Goal: Task Accomplishment & Management: Use online tool/utility

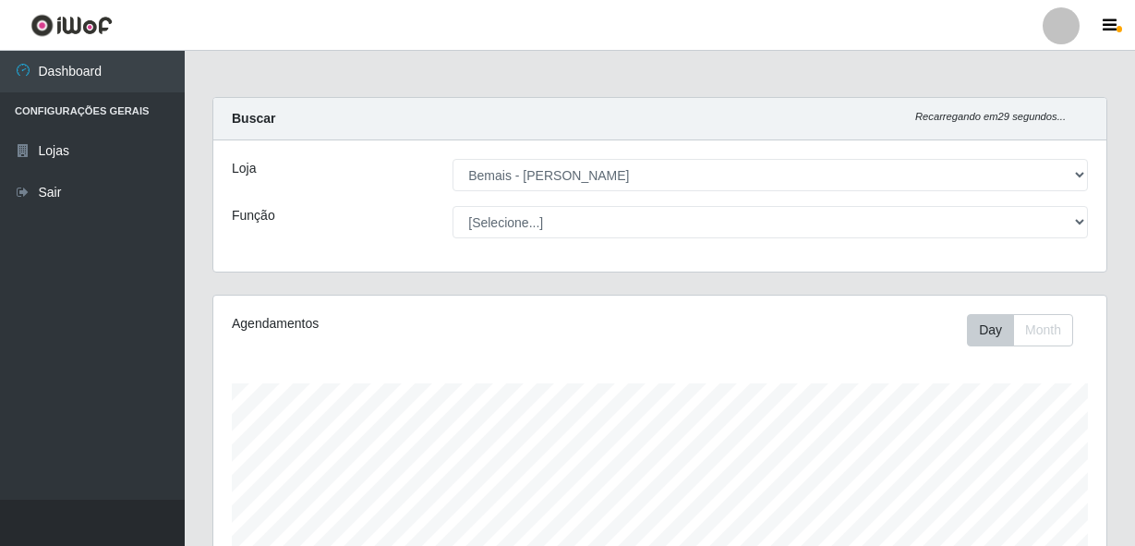
select select "230"
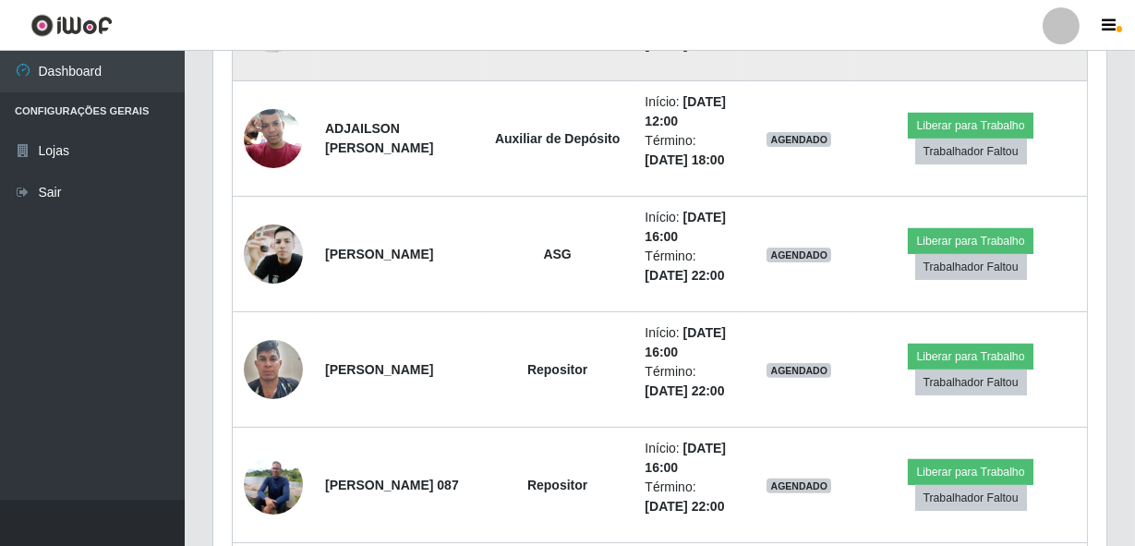
scroll to position [383, 893]
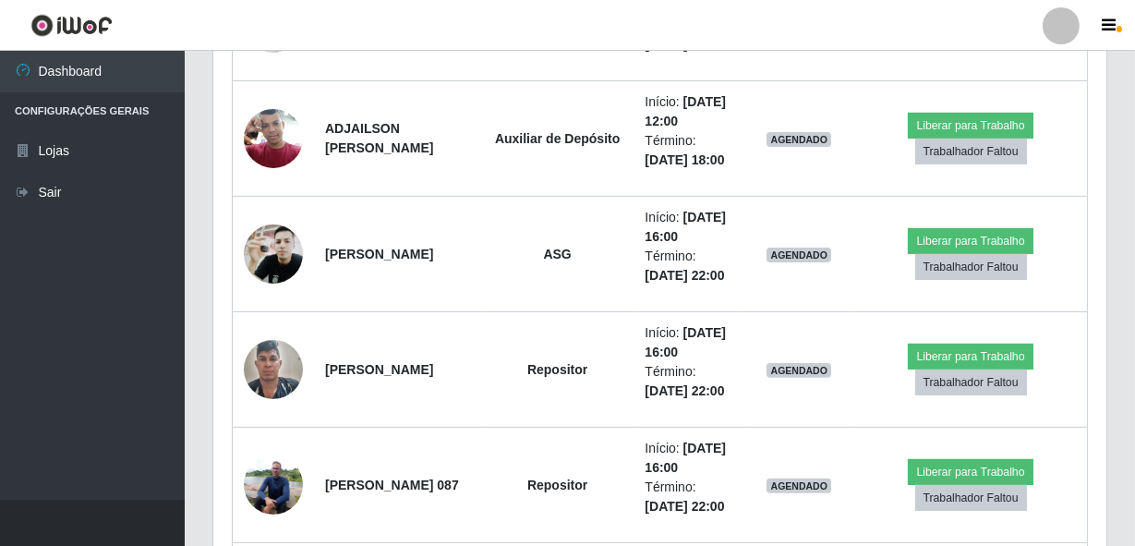
click at [646, 43] on header "Perfil Alterar Senha Sair" at bounding box center [567, 25] width 1135 height 51
click at [213, 338] on div "Trabalhador Posição Data Status Opções [PERSON_NAME] ASG Início: [DATE] 07:00 T…" at bounding box center [659, 405] width 893 height 1697
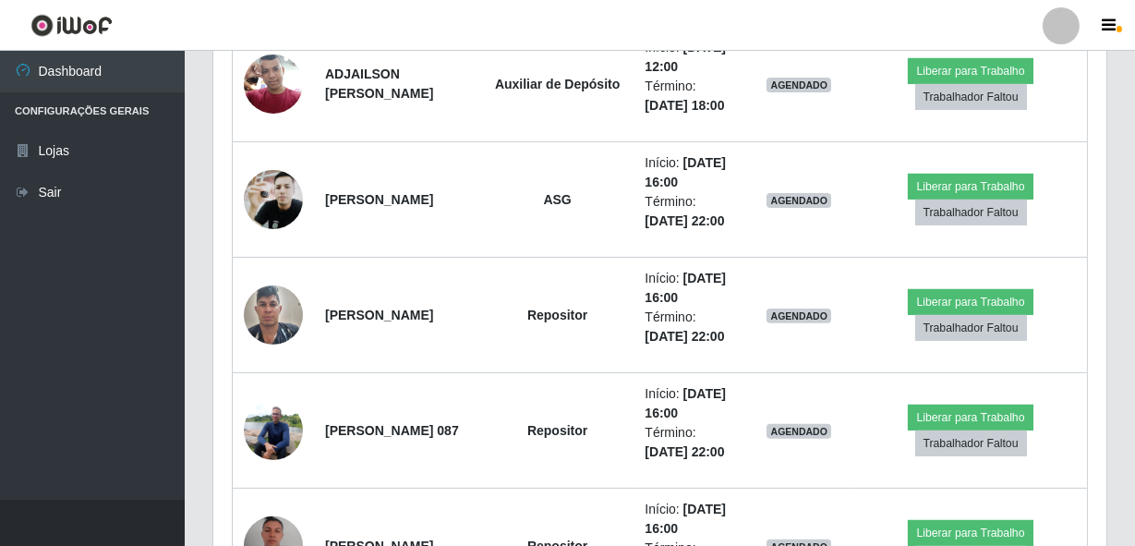
scroll to position [1274, 0]
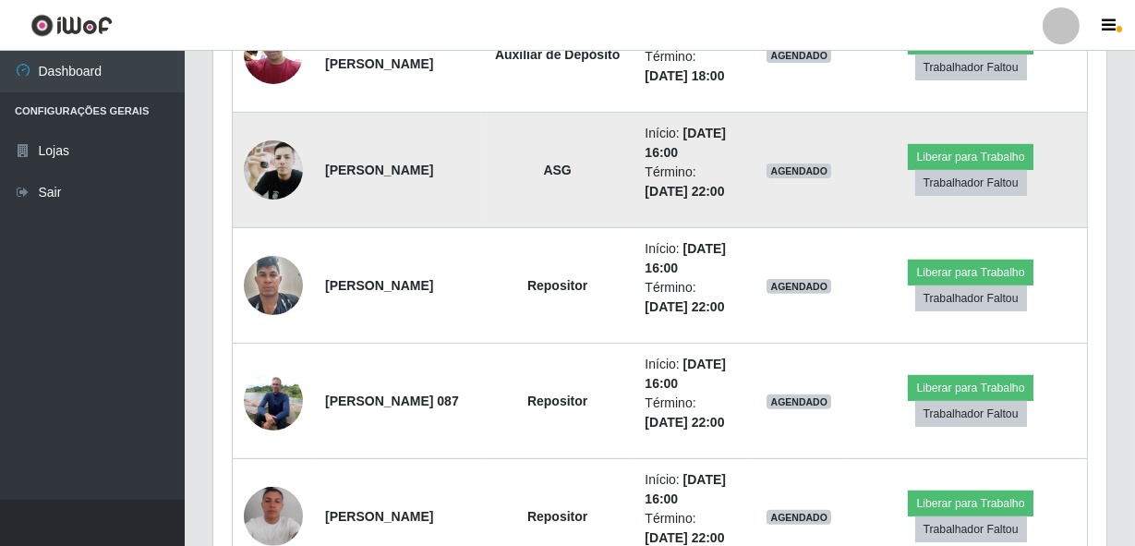
click at [1037, 228] on td "Liberar para Trabalho Trabalhador Faltou" at bounding box center [970, 170] width 233 height 115
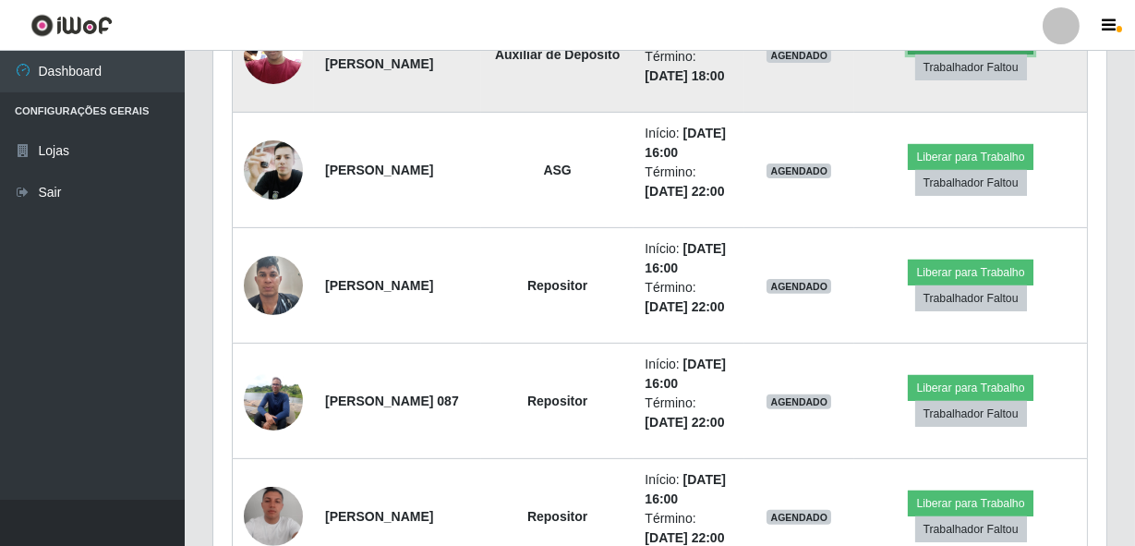
click at [941, 54] on button "Liberar para Trabalho" at bounding box center [970, 42] width 125 height 26
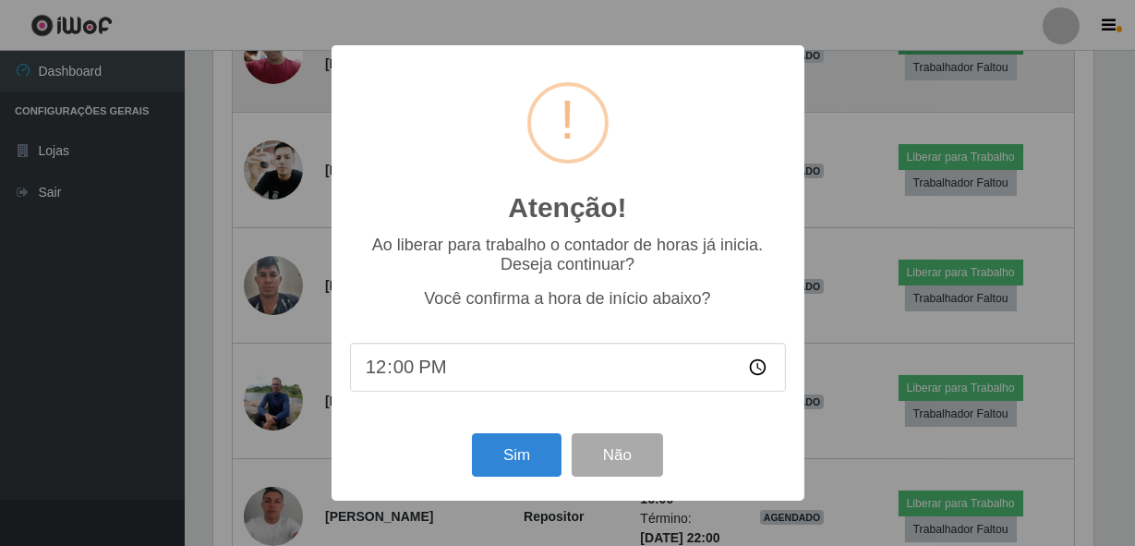
scroll to position [383, 885]
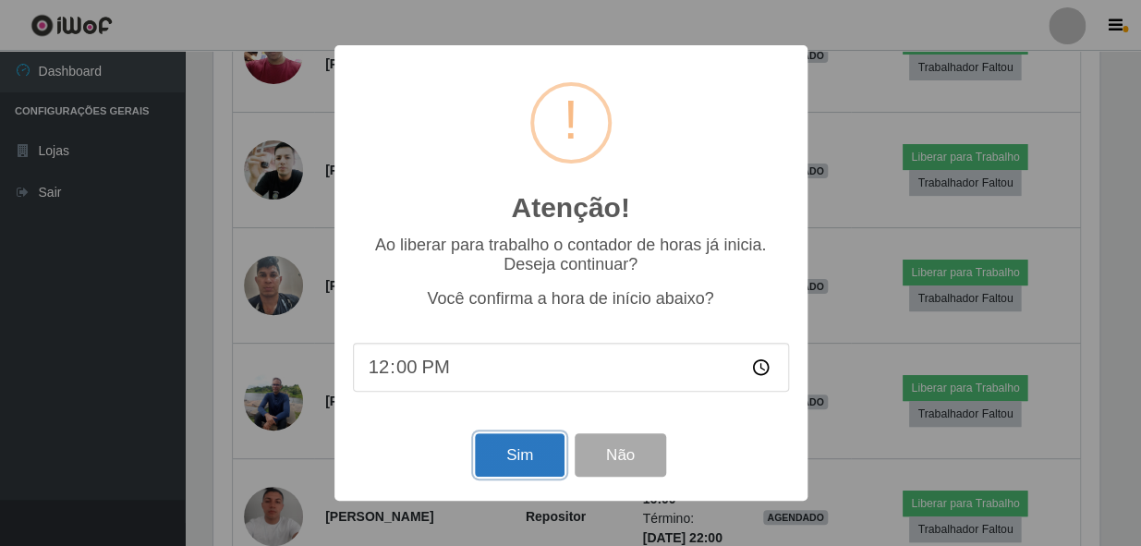
click at [496, 441] on button "Sim" at bounding box center [520, 454] width 90 height 43
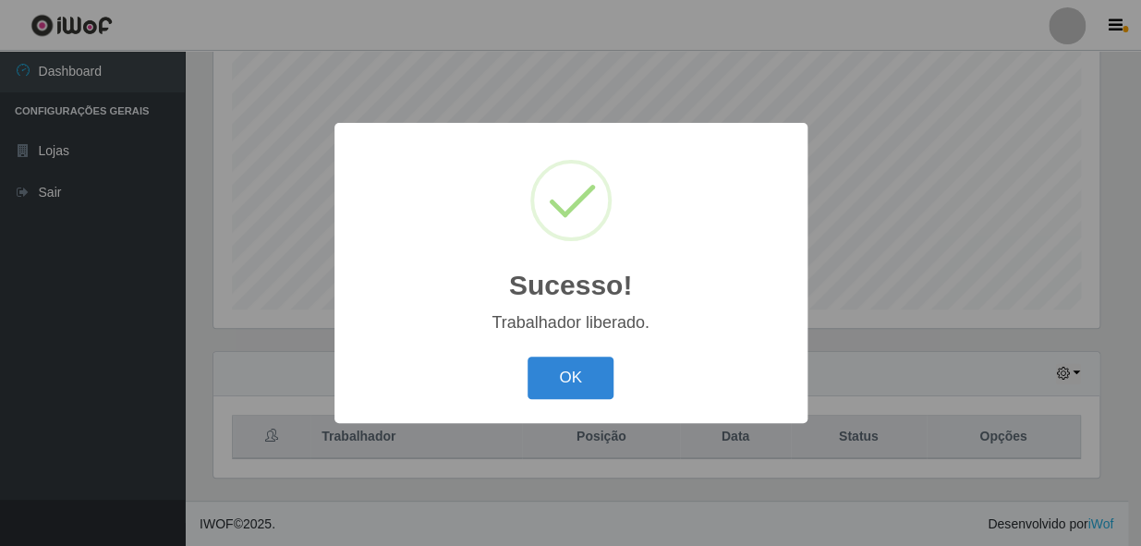
click at [527, 356] on button "OK" at bounding box center [570, 377] width 86 height 43
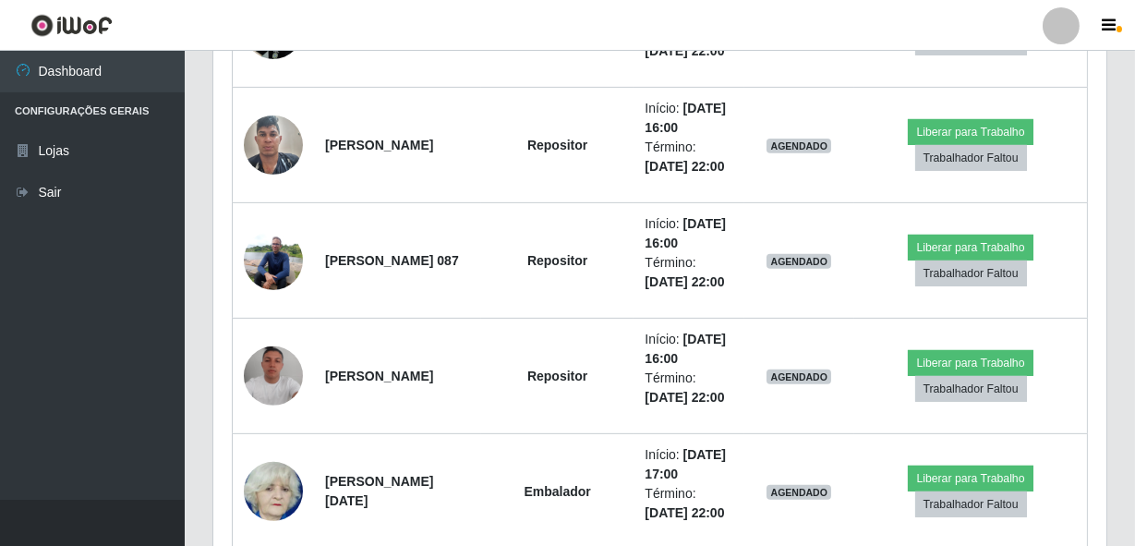
scroll to position [1442, 0]
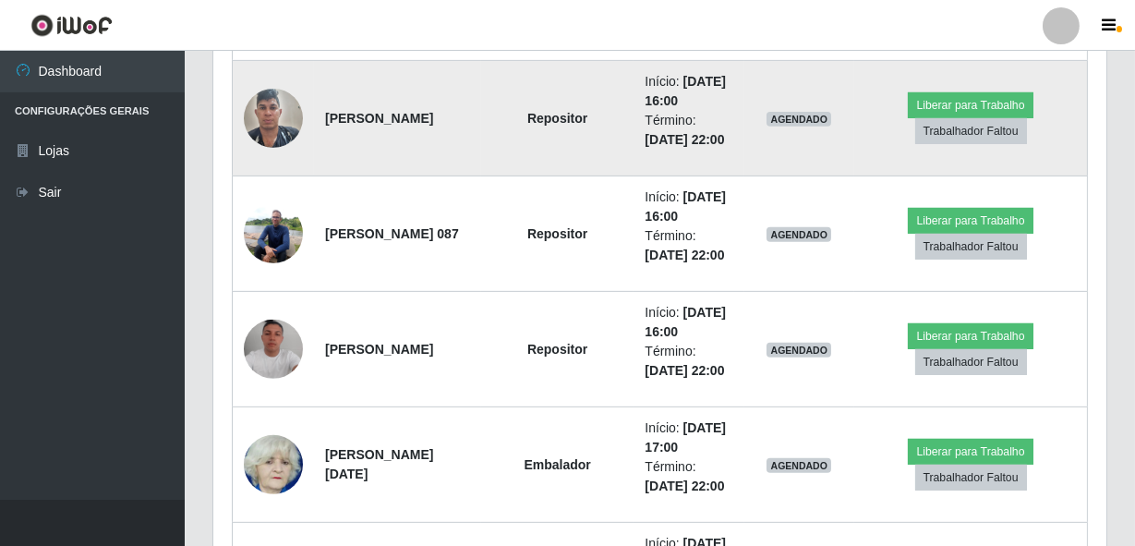
click at [257, 157] on img at bounding box center [273, 117] width 59 height 78
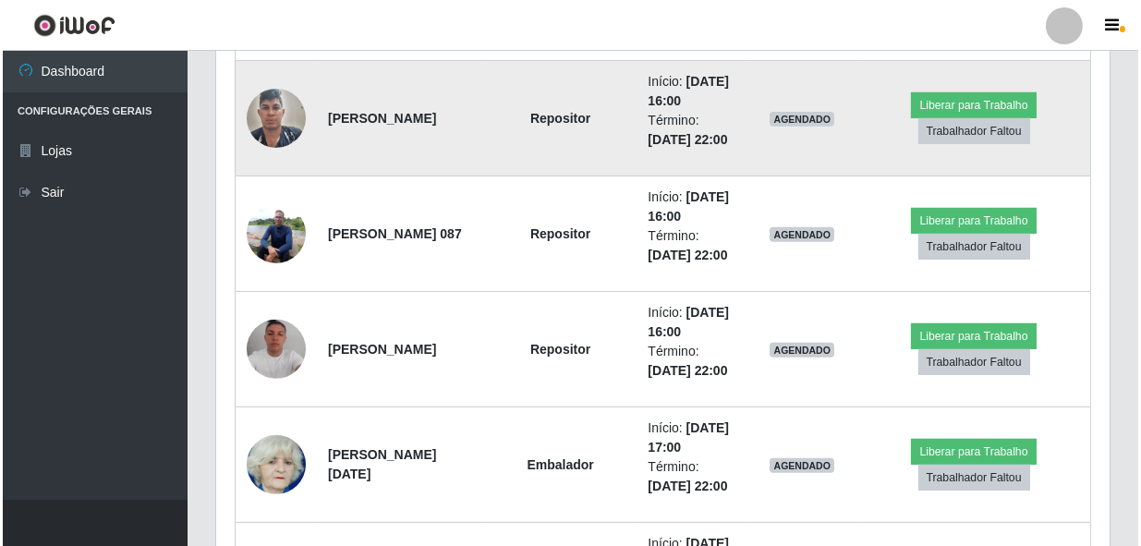
scroll to position [383, 885]
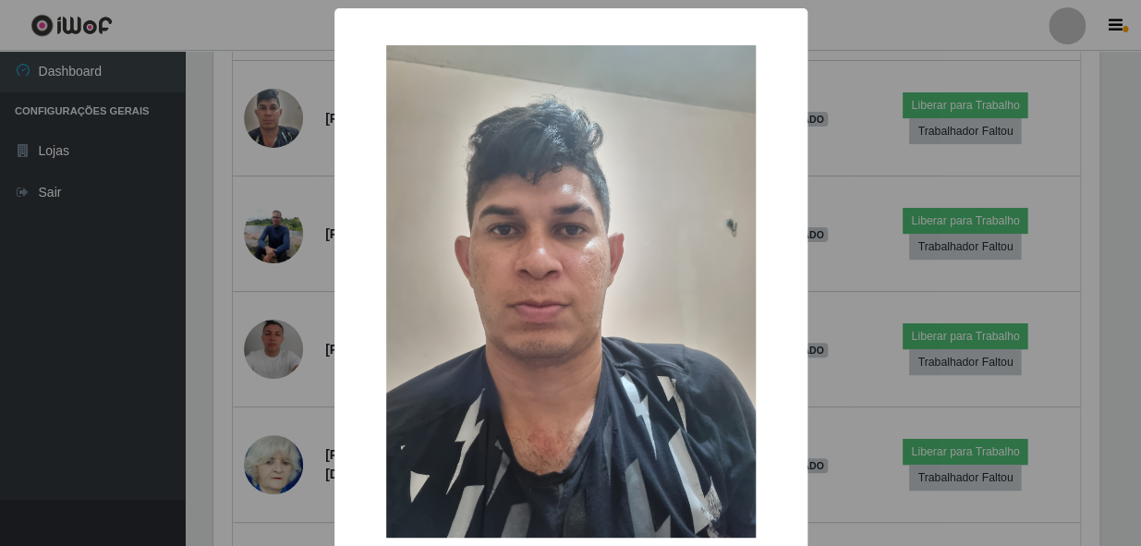
click at [215, 383] on div "× OK Cancel" at bounding box center [570, 273] width 1141 height 546
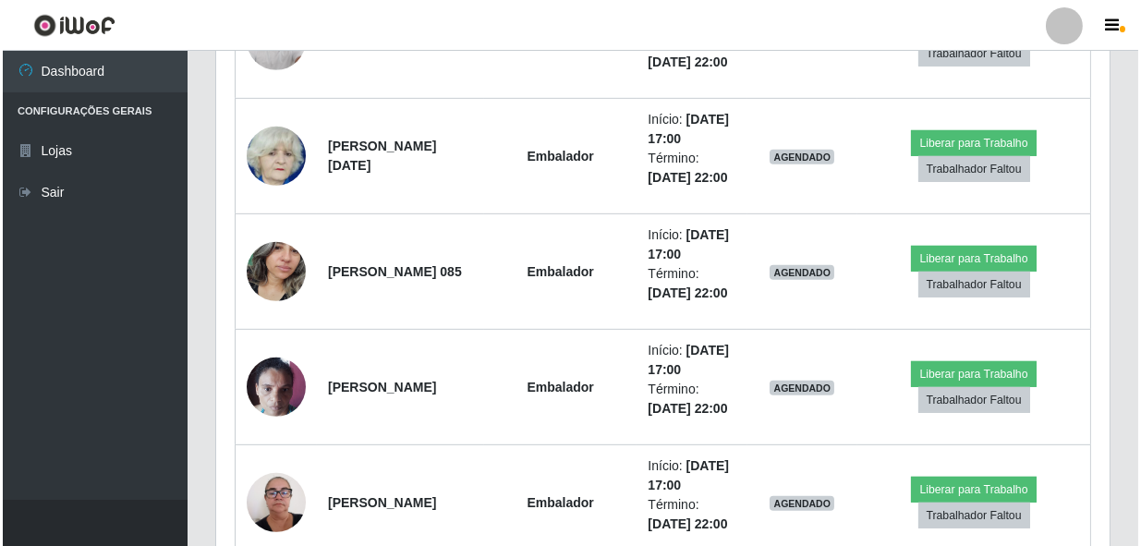
scroll to position [1778, 0]
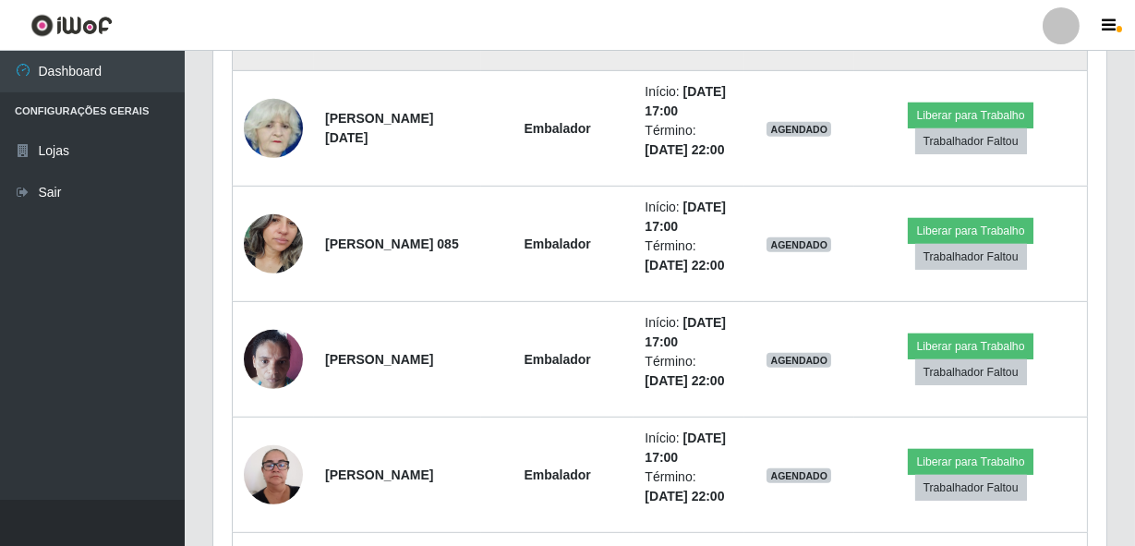
click at [278, 42] on img at bounding box center [273, 12] width 59 height 59
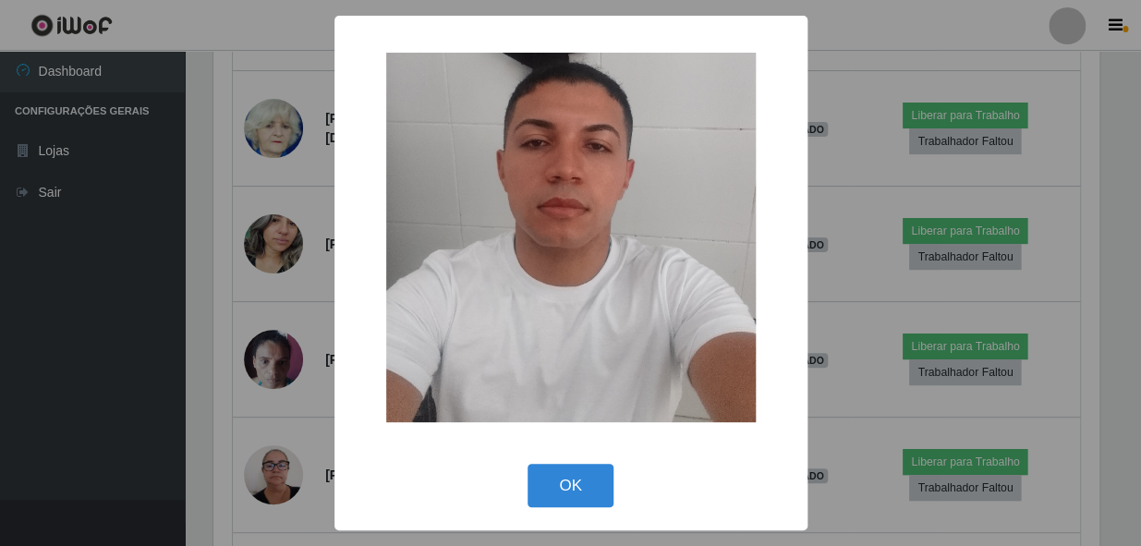
click at [242, 344] on div "× OK Cancel" at bounding box center [570, 273] width 1141 height 546
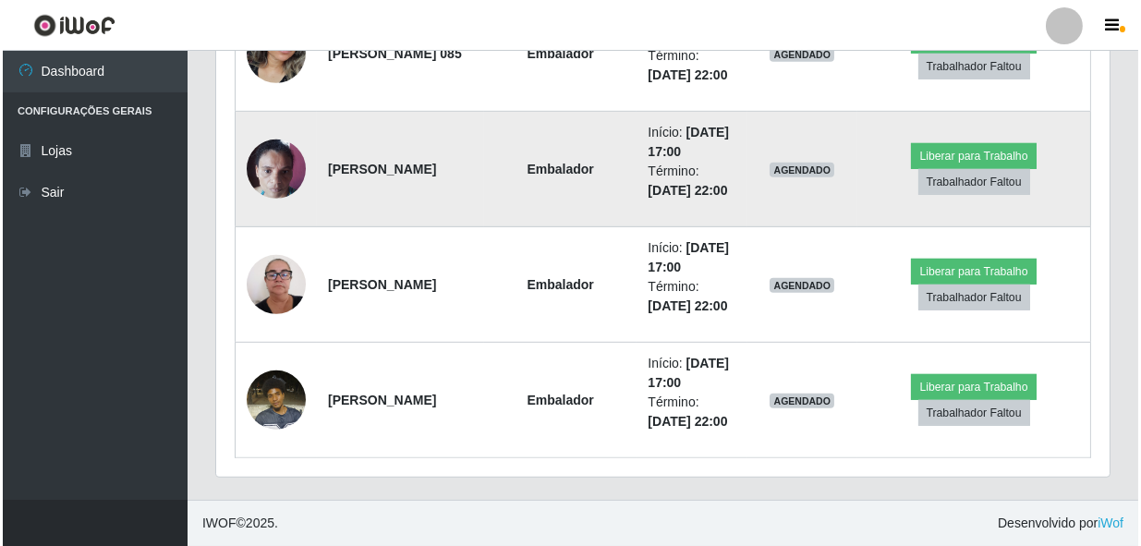
scroll to position [2508, 0]
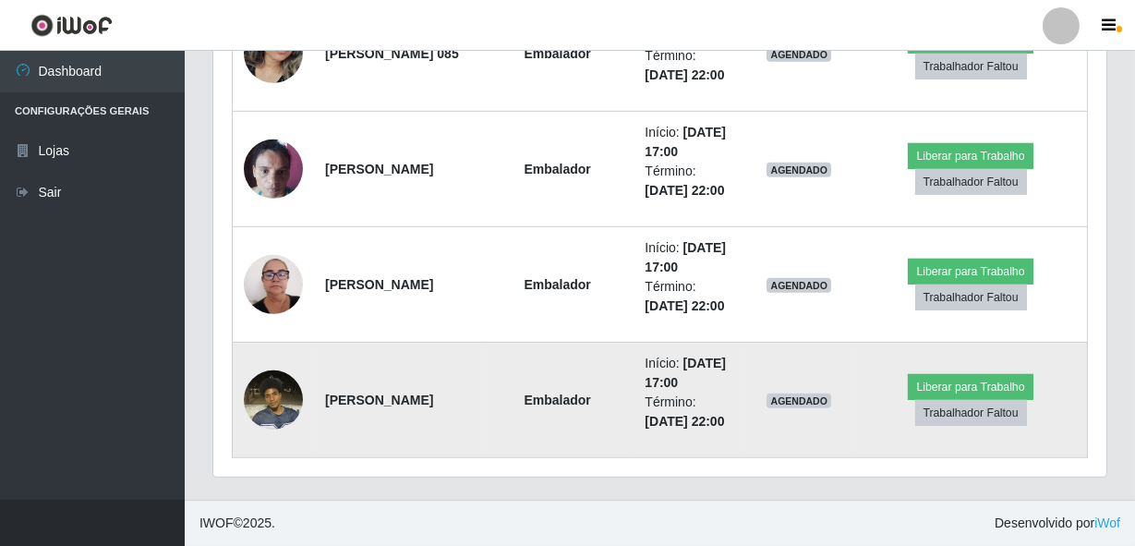
click at [257, 371] on img at bounding box center [273, 399] width 59 height 78
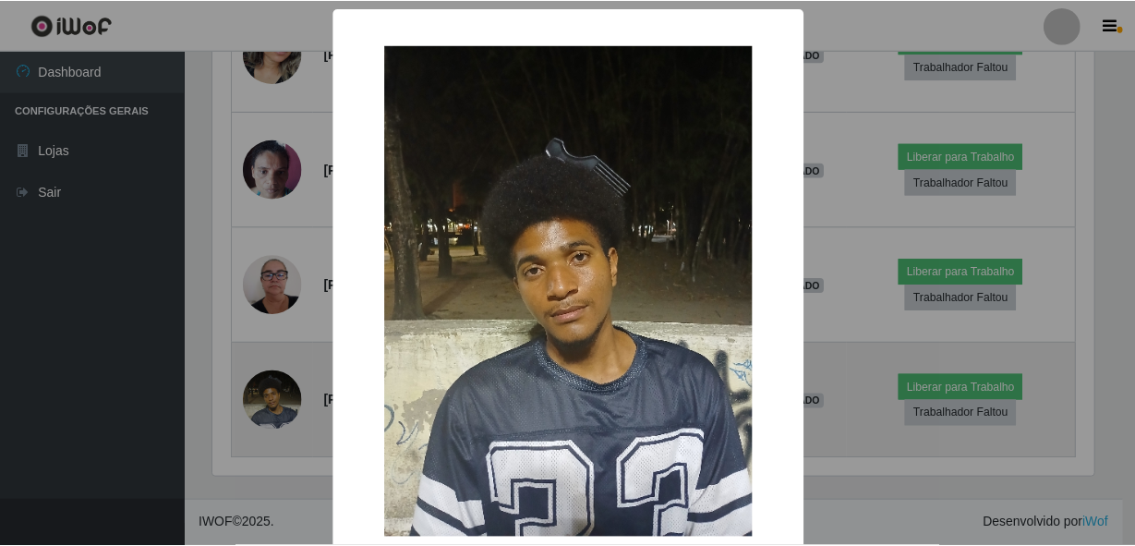
scroll to position [383, 885]
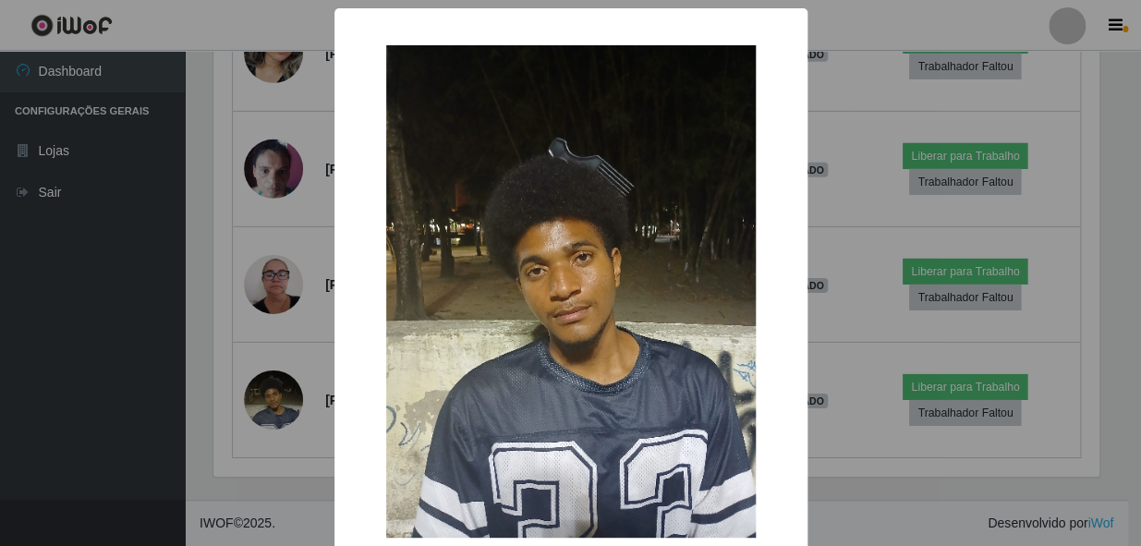
click at [242, 381] on div "× OK Cancel" at bounding box center [570, 273] width 1141 height 546
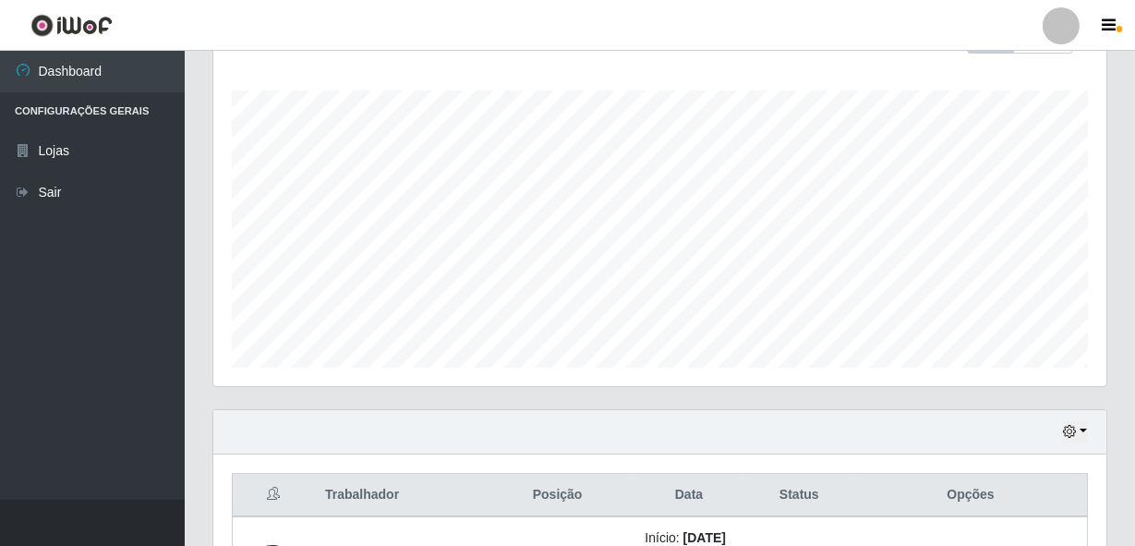
scroll to position [409, 0]
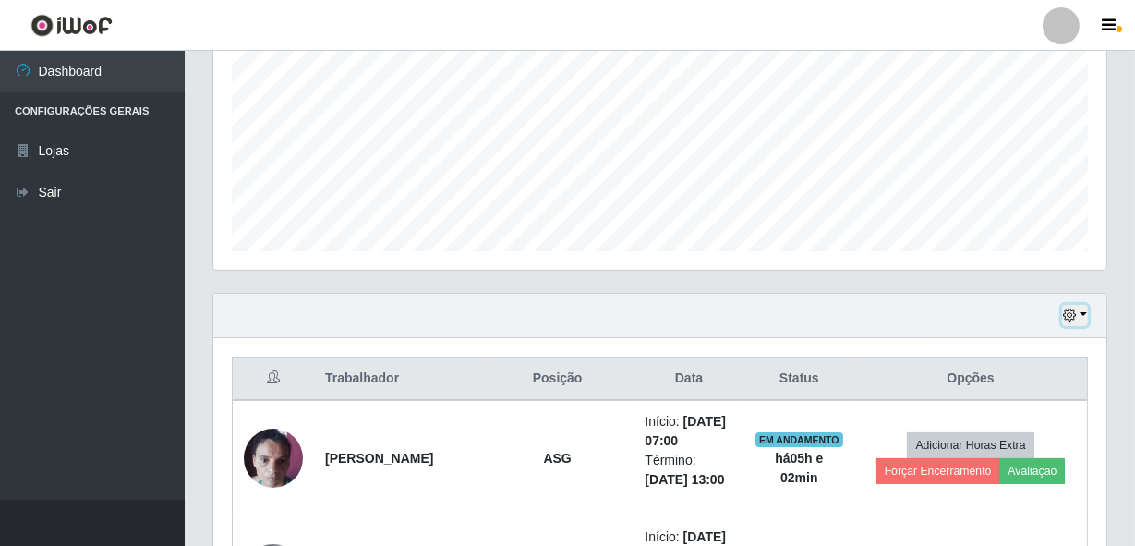
click at [1070, 313] on icon "button" at bounding box center [1069, 314] width 13 height 13
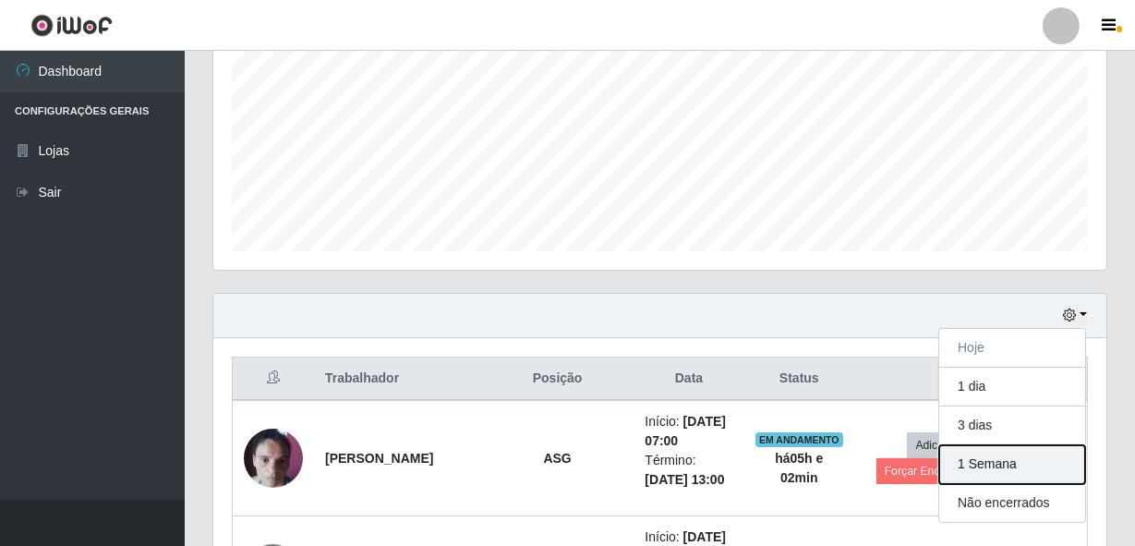
click at [996, 454] on button "1 Semana" at bounding box center [1012, 464] width 146 height 39
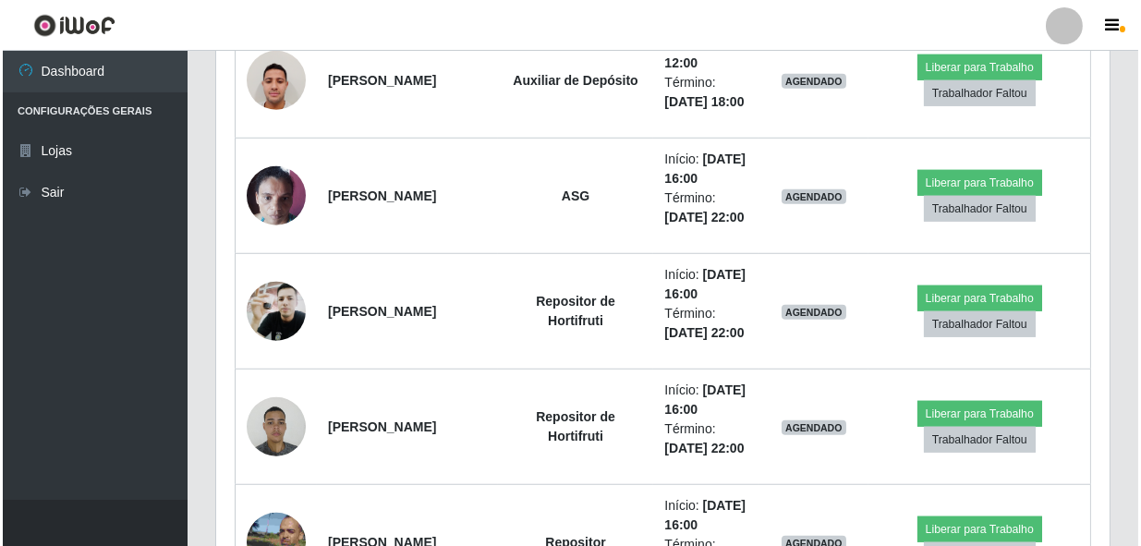
scroll to position [2927, 0]
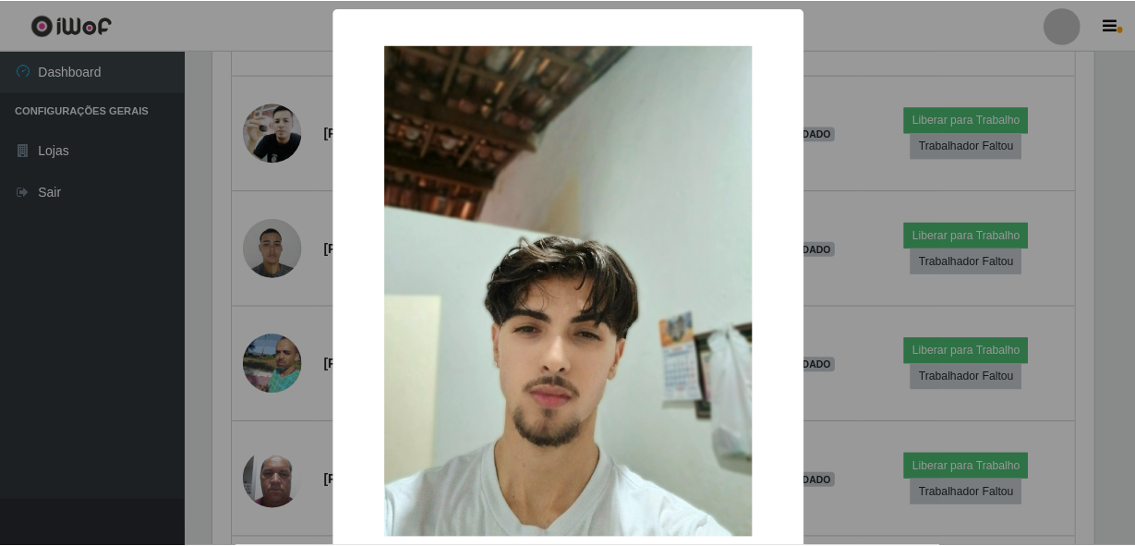
scroll to position [383, 885]
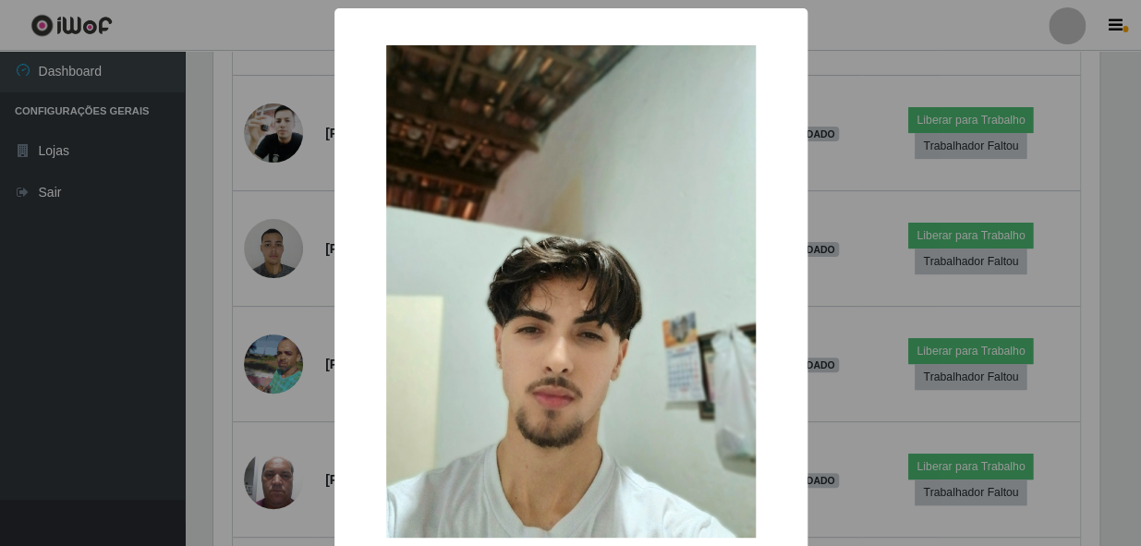
click at [223, 311] on div "× OK Cancel" at bounding box center [570, 273] width 1141 height 546
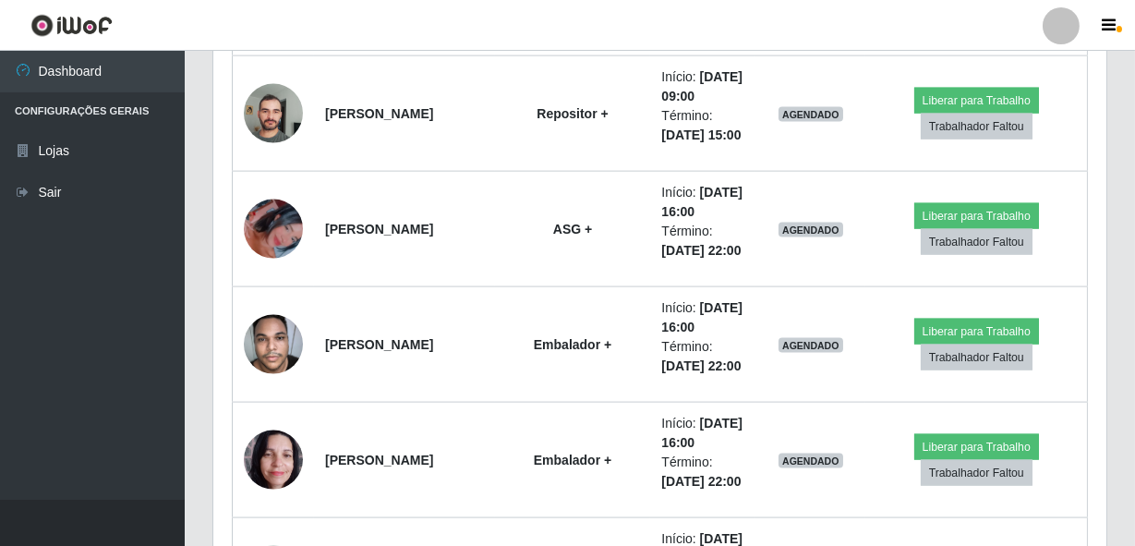
scroll to position [4691, 0]
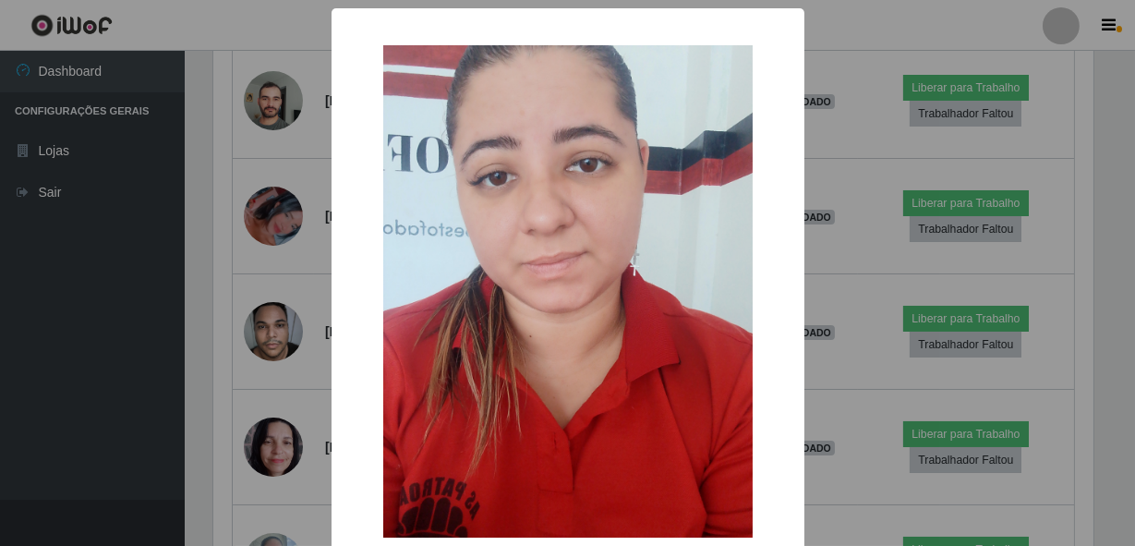
scroll to position [383, 885]
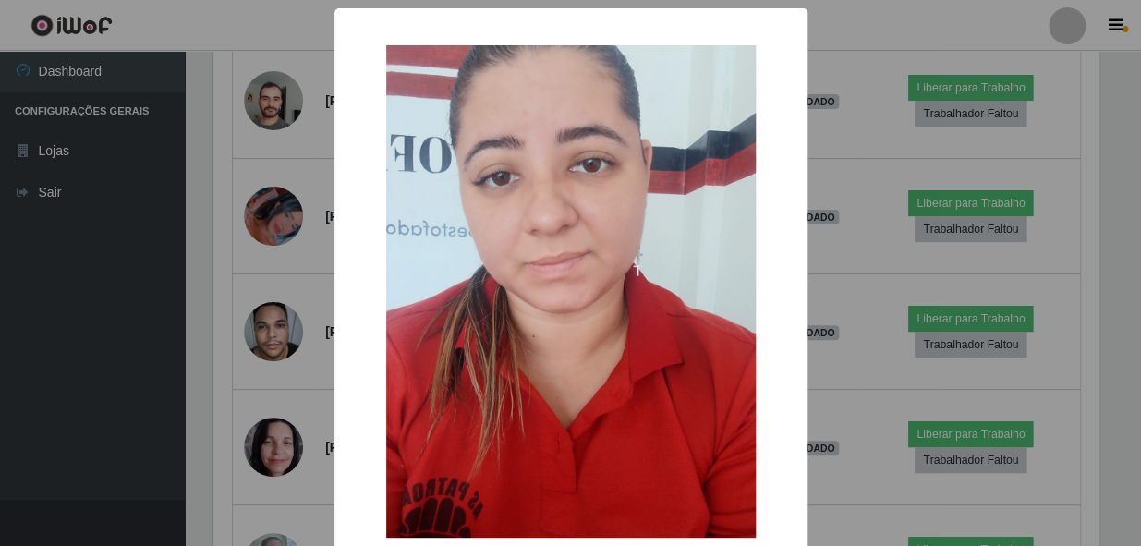
click at [219, 380] on div "× OK Cancel" at bounding box center [570, 273] width 1141 height 546
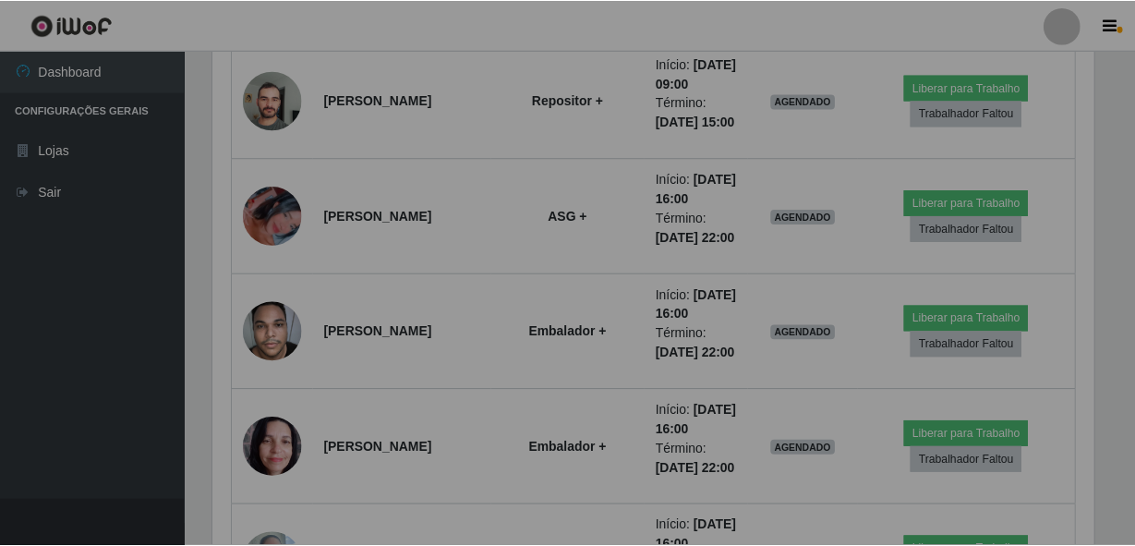
scroll to position [0, 0]
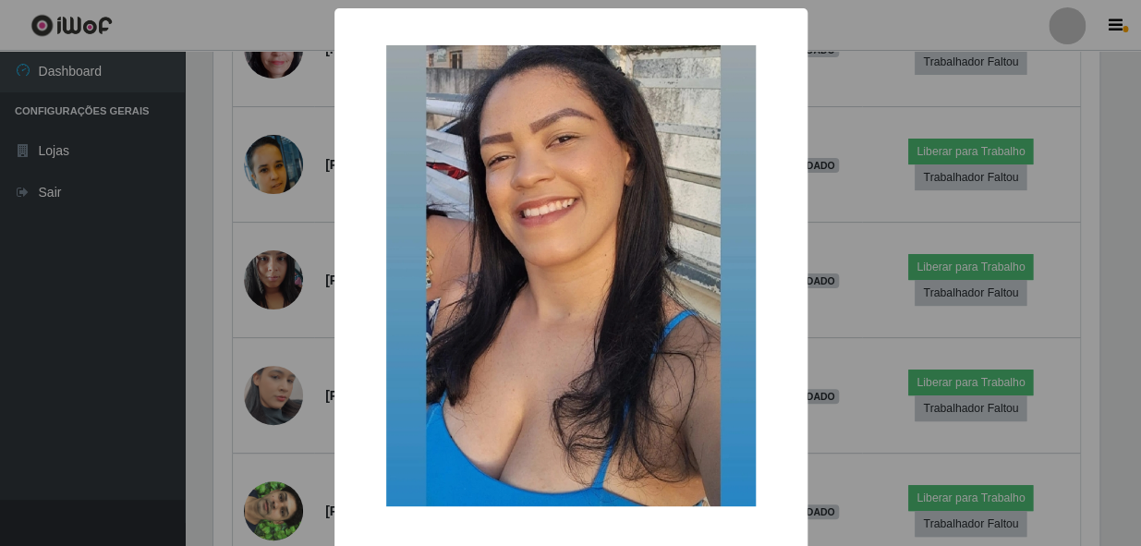
click at [211, 346] on div "× OK Cancel" at bounding box center [570, 273] width 1141 height 546
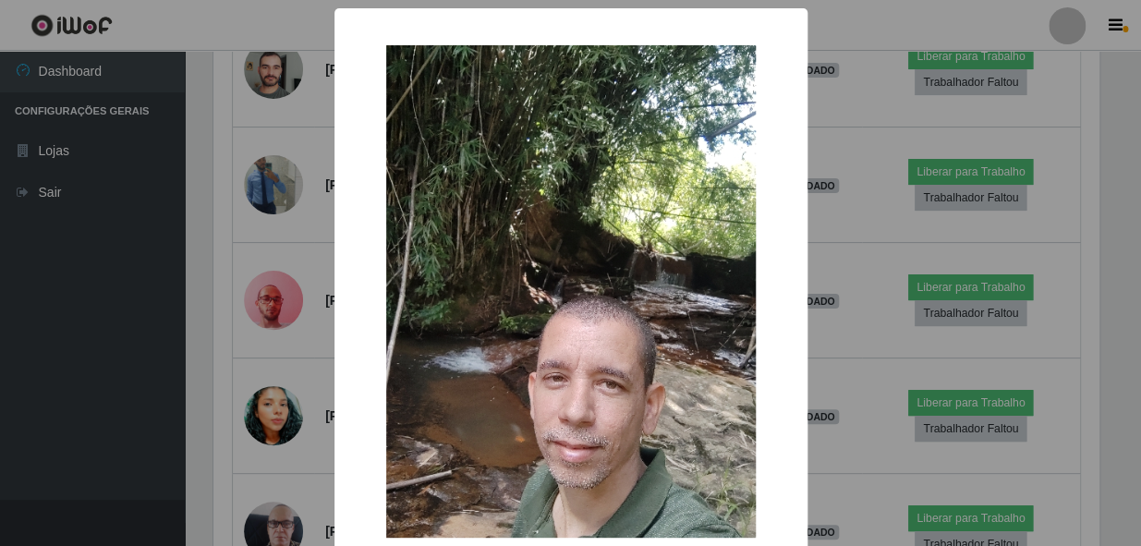
click at [265, 198] on div "× OK Cancel" at bounding box center [570, 273] width 1141 height 546
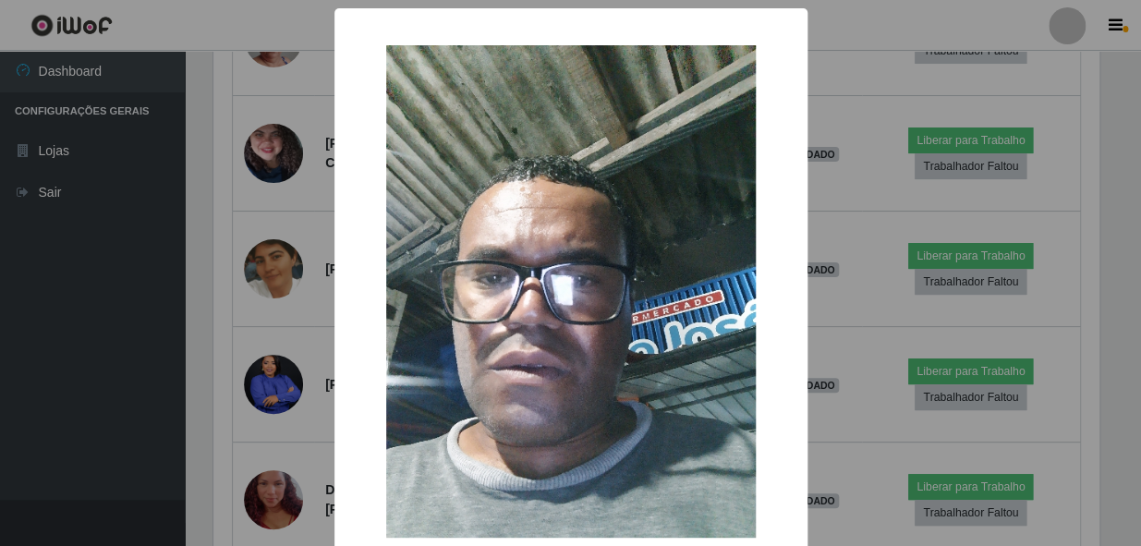
click at [211, 356] on div "× OK Cancel" at bounding box center [570, 273] width 1141 height 546
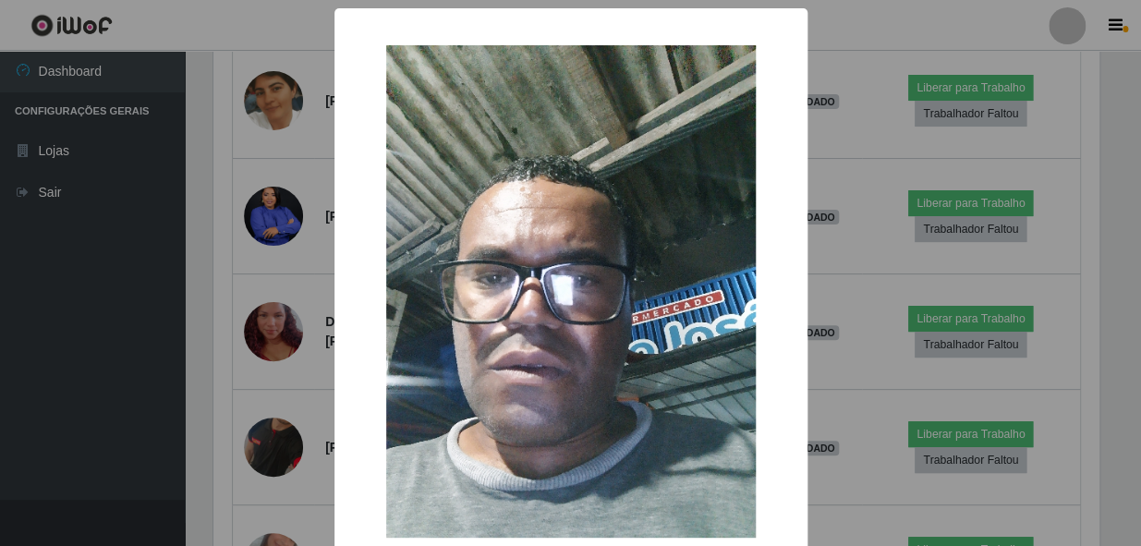
click at [266, 238] on div "× OK Cancel" at bounding box center [570, 273] width 1141 height 546
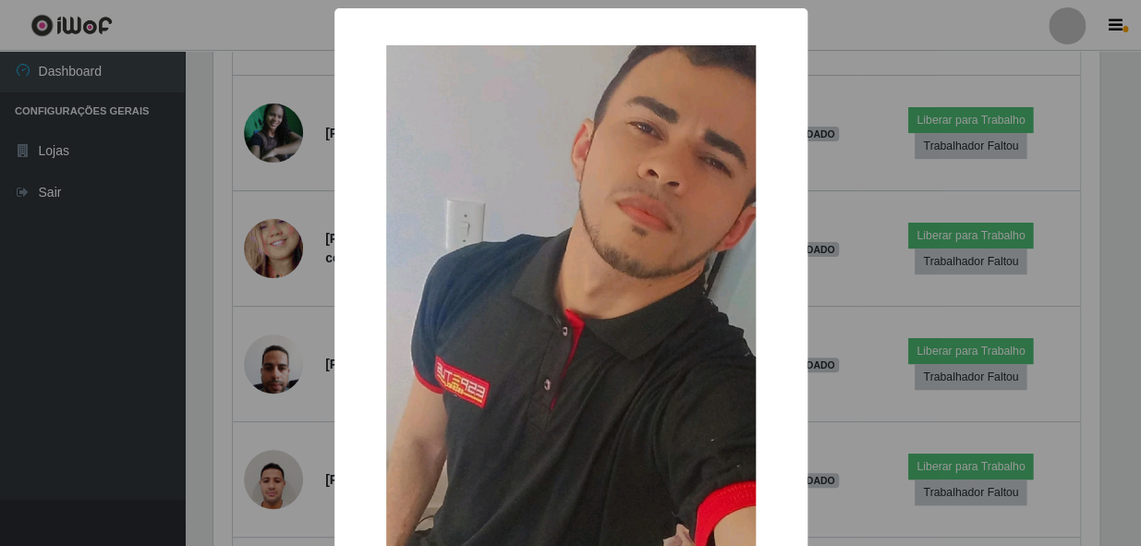
click at [163, 348] on div "× OK Cancel" at bounding box center [570, 273] width 1141 height 546
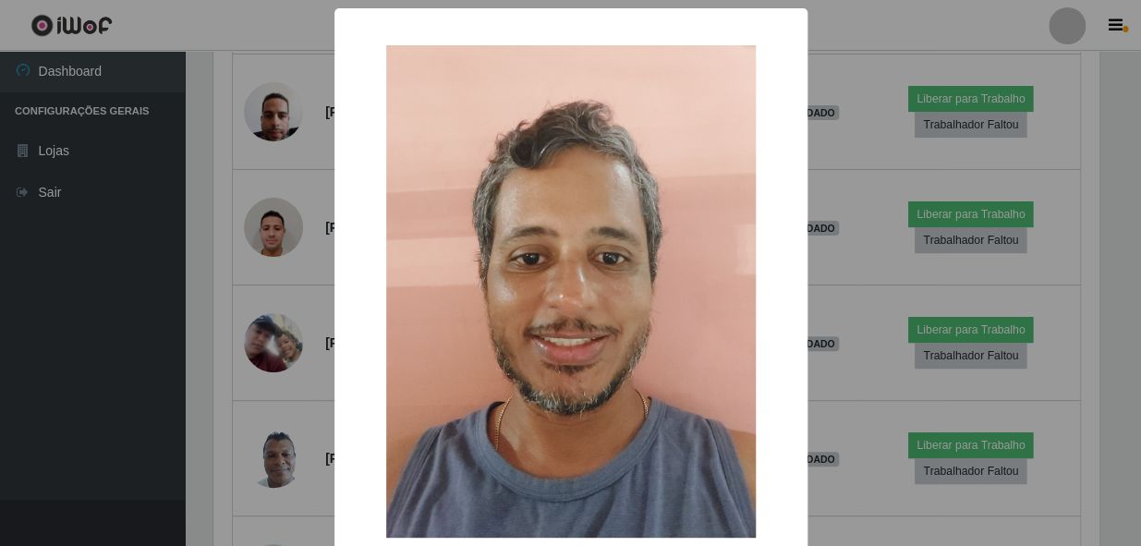
click at [260, 376] on div "× OK Cancel" at bounding box center [570, 273] width 1141 height 546
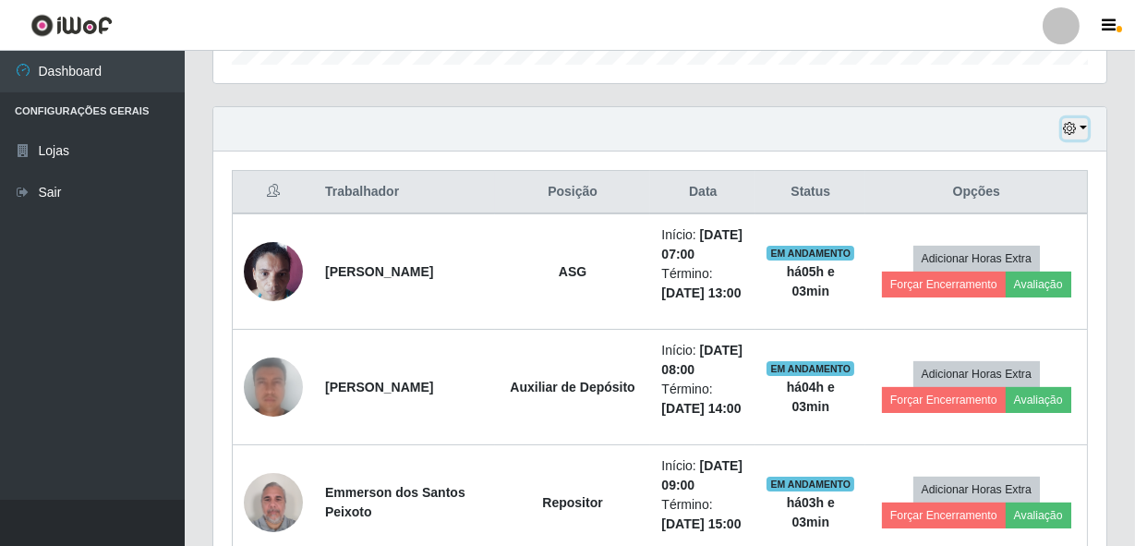
click at [1078, 122] on button "button" at bounding box center [1075, 128] width 26 height 21
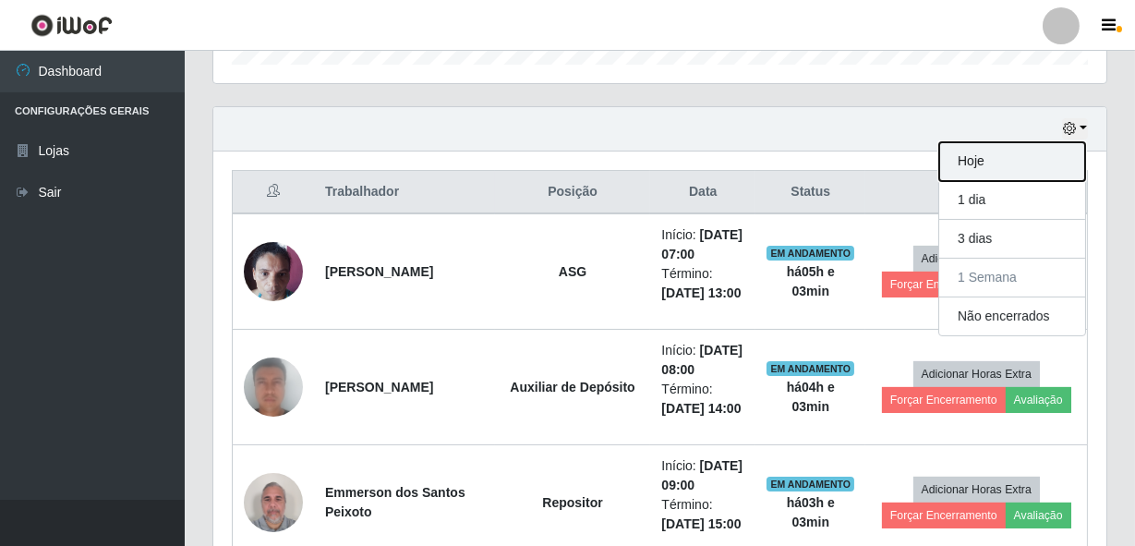
click at [941, 166] on button "Hoje" at bounding box center [1012, 161] width 146 height 39
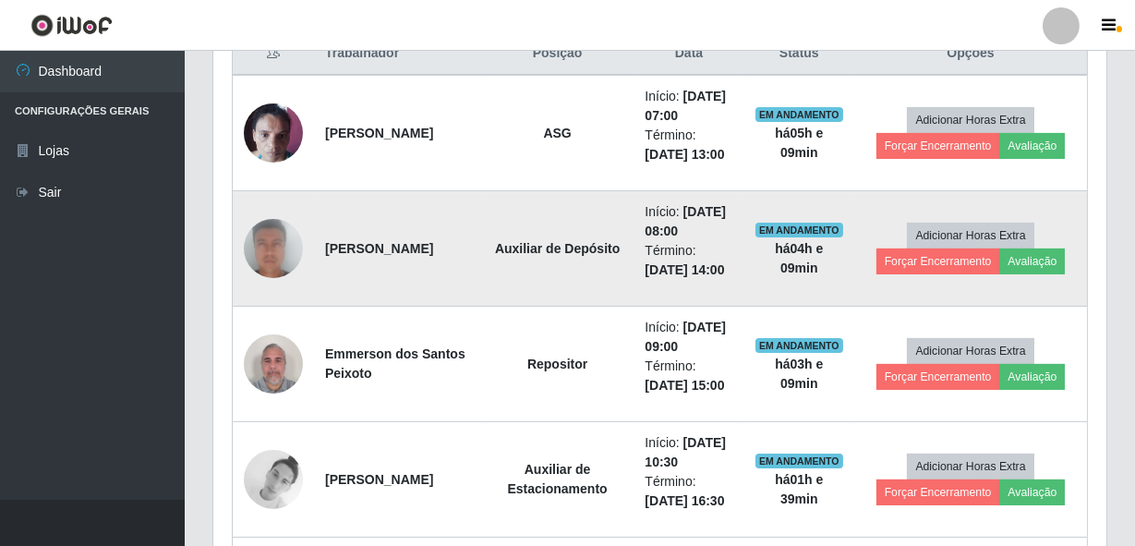
scroll to position [764, 0]
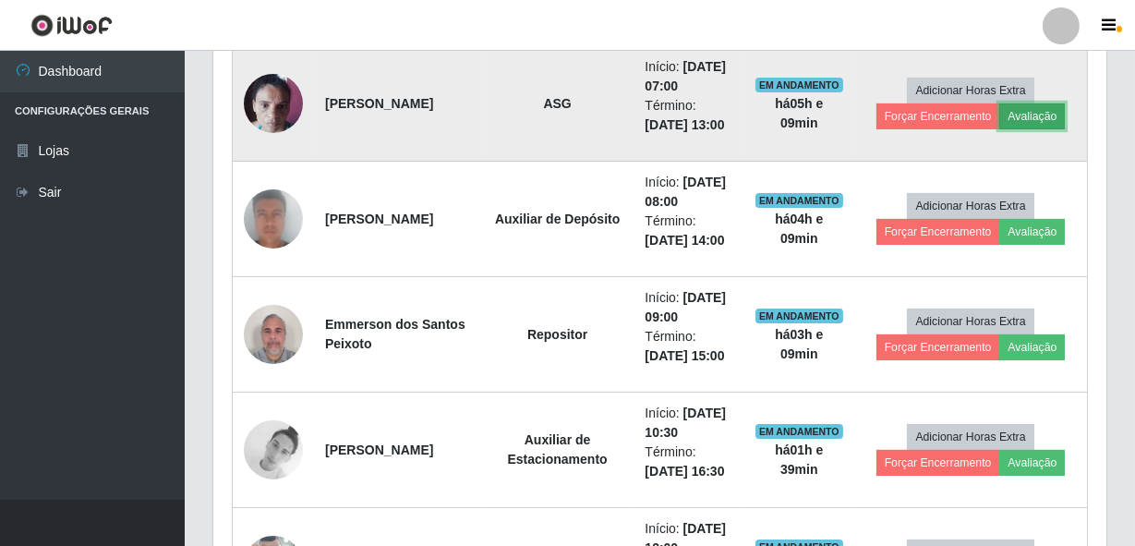
click at [1016, 129] on button "Avaliação" at bounding box center [1032, 116] width 66 height 26
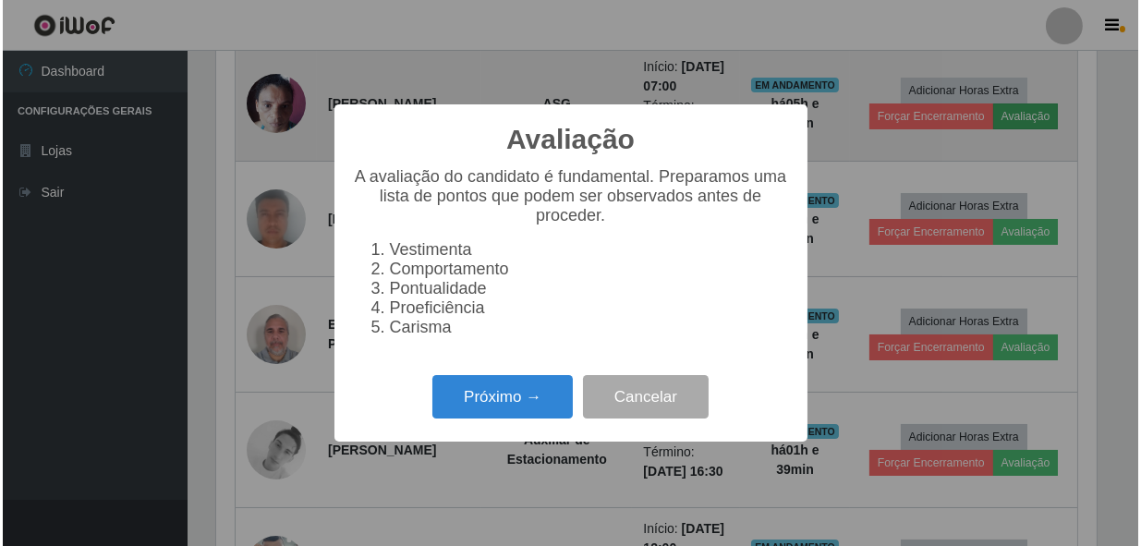
scroll to position [383, 885]
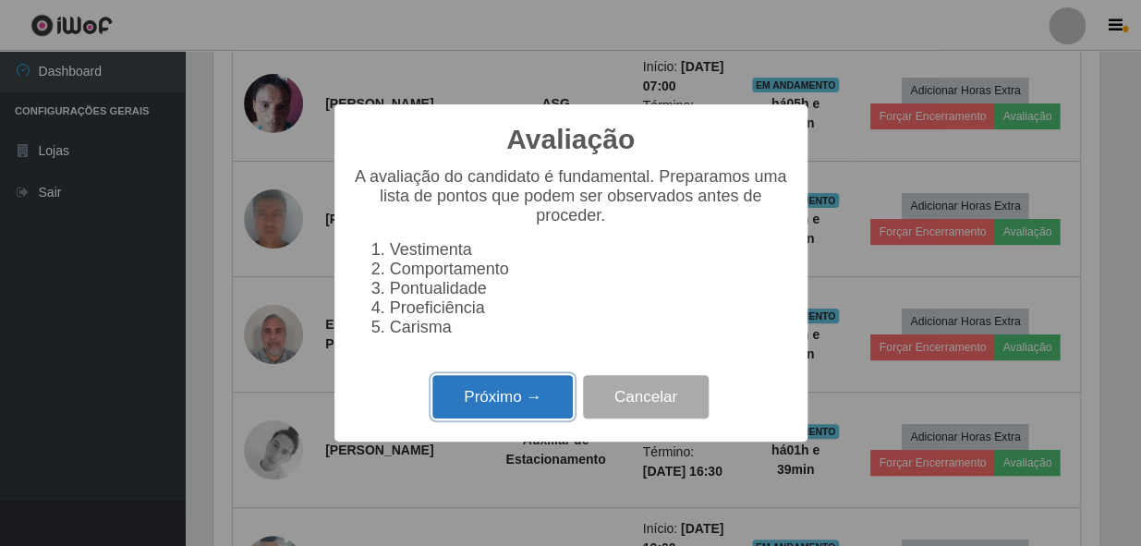
click at [529, 389] on button "Próximo →" at bounding box center [502, 396] width 140 height 43
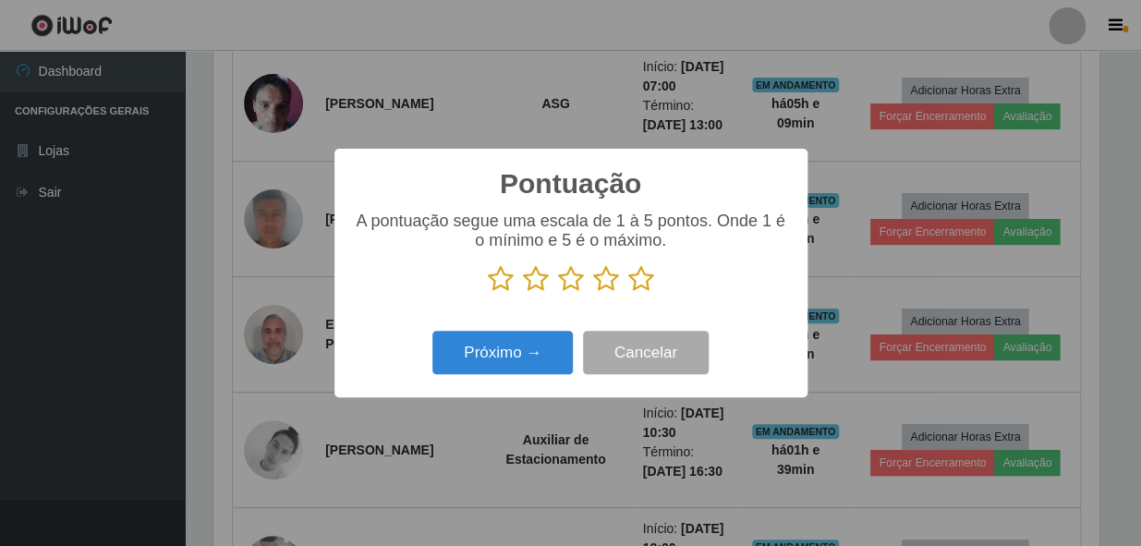
scroll to position [923108, 922605]
click at [633, 282] on icon at bounding box center [641, 279] width 26 height 28
click at [628, 293] on input "radio" at bounding box center [628, 293] width 0 height 0
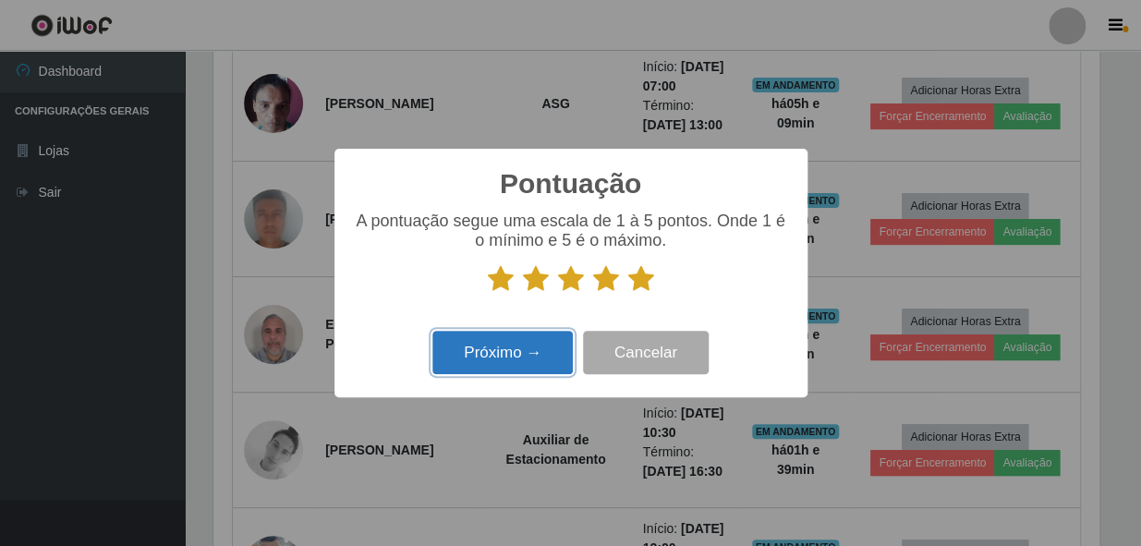
click at [532, 347] on button "Próximo →" at bounding box center [502, 352] width 140 height 43
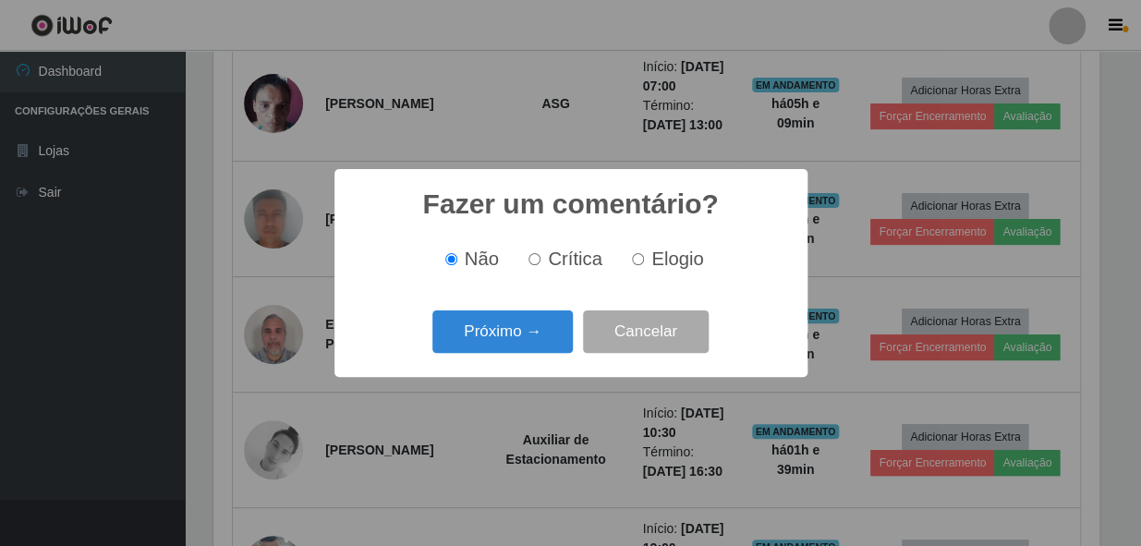
click at [629, 254] on label "Elogio" at bounding box center [663, 258] width 78 height 21
click at [632, 254] on input "Elogio" at bounding box center [638, 259] width 12 height 12
radio input "true"
click at [495, 329] on button "Próximo →" at bounding box center [502, 331] width 140 height 43
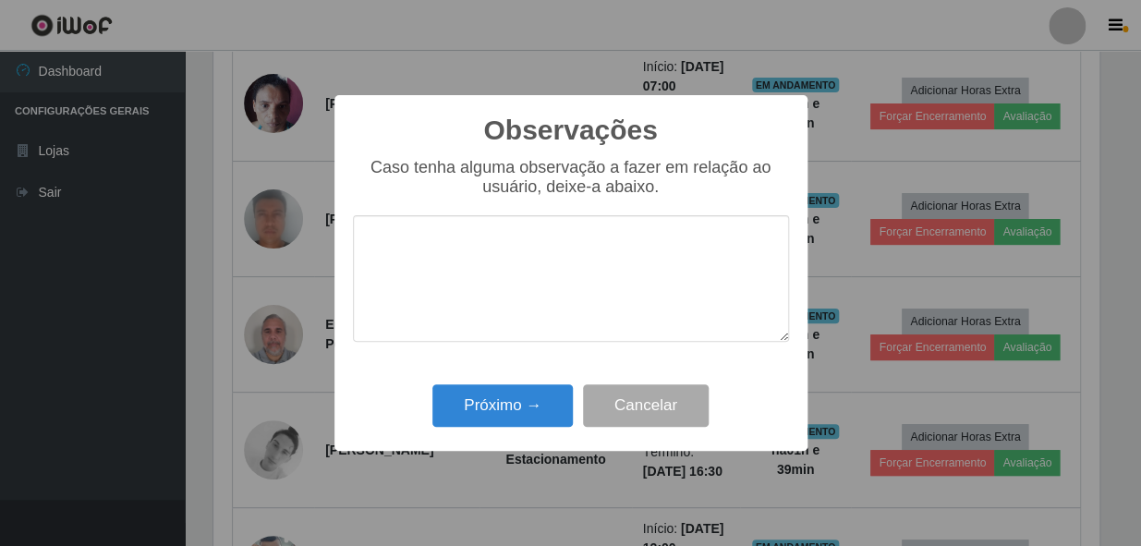
click at [544, 282] on textarea at bounding box center [571, 278] width 436 height 127
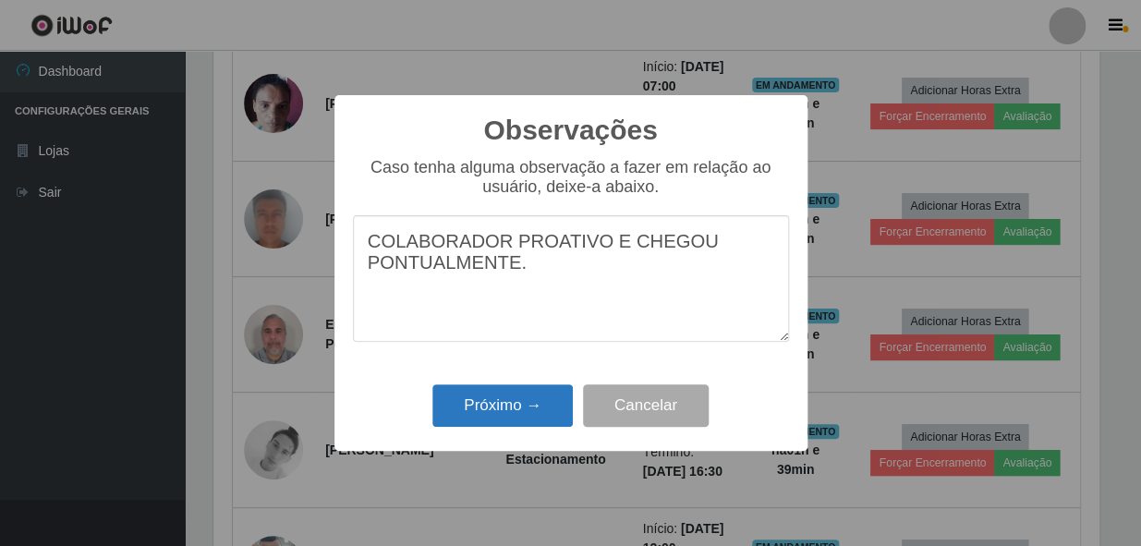
type textarea "COLABORADOR PROATIVO E CHEGOU PONTUALMENTE."
click at [482, 405] on button "Próximo →" at bounding box center [502, 405] width 140 height 43
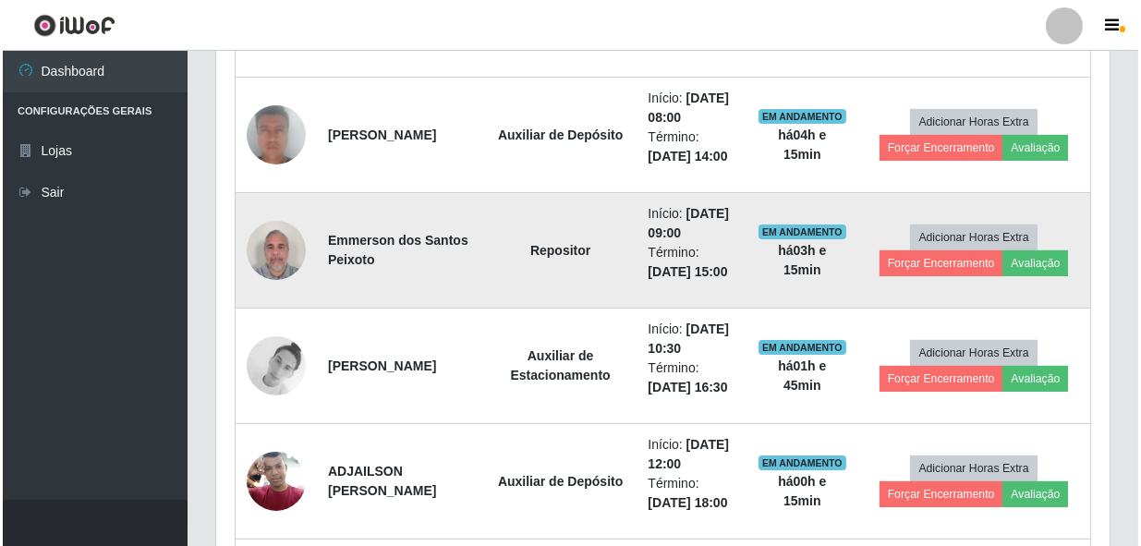
scroll to position [764, 0]
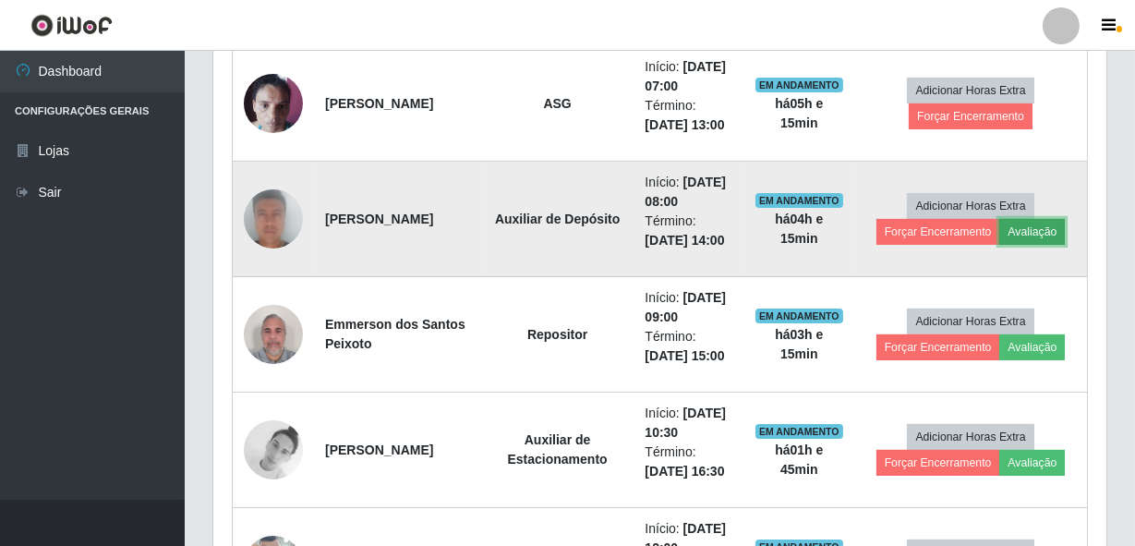
click at [1055, 245] on button "Avaliação" at bounding box center [1032, 232] width 66 height 26
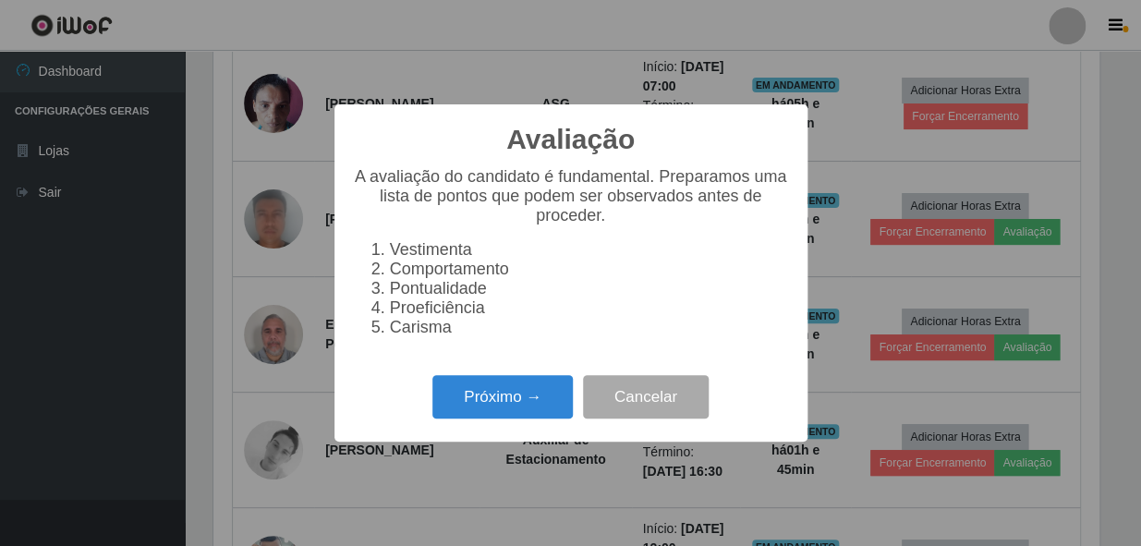
scroll to position [383, 885]
click at [511, 397] on button "Próximo →" at bounding box center [502, 396] width 140 height 43
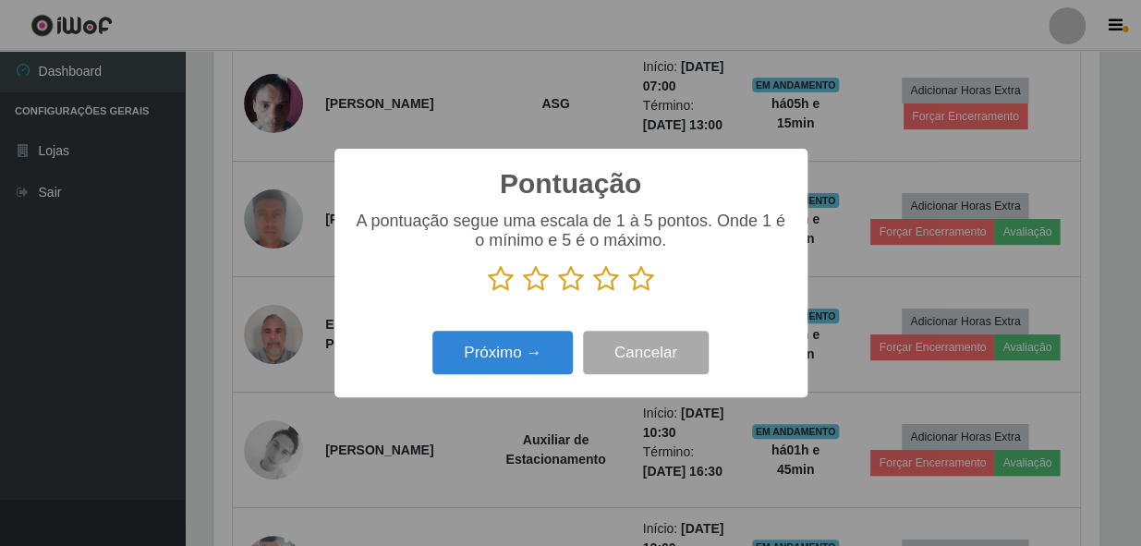
click at [633, 275] on icon at bounding box center [641, 279] width 26 height 28
click at [628, 293] on input "radio" at bounding box center [628, 293] width 0 height 0
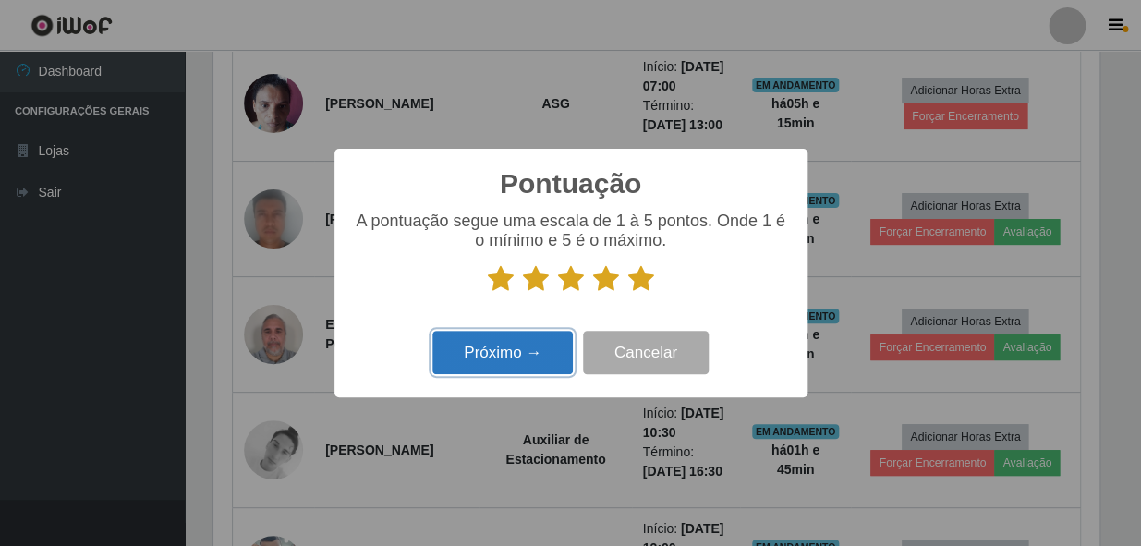
click at [549, 341] on button "Próximo →" at bounding box center [502, 352] width 140 height 43
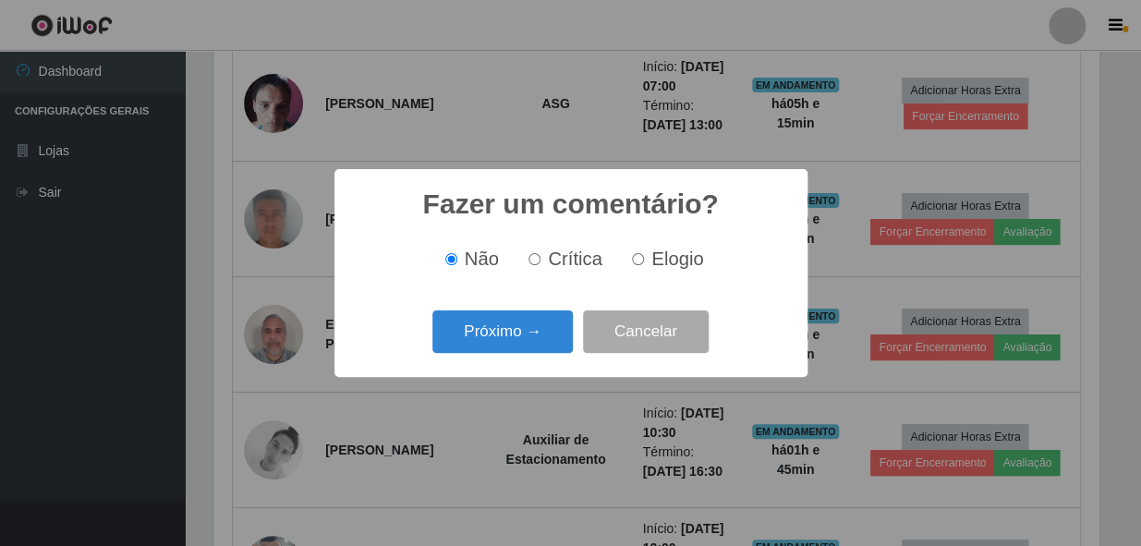
click at [634, 259] on input "Elogio" at bounding box center [638, 259] width 12 height 12
radio input "true"
click at [533, 315] on button "Próximo →" at bounding box center [502, 331] width 140 height 43
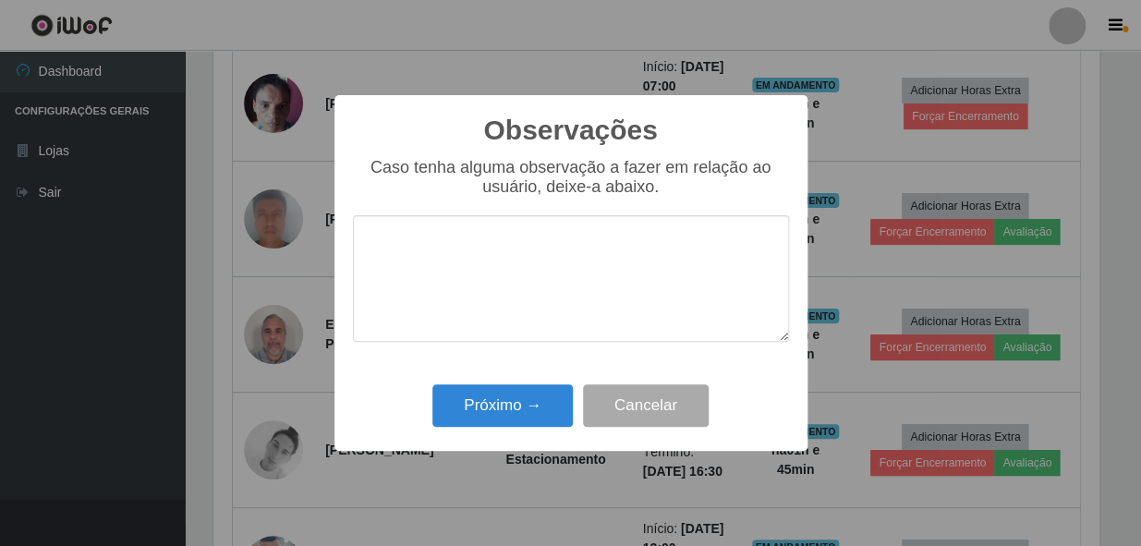
click at [601, 236] on textarea at bounding box center [571, 278] width 436 height 127
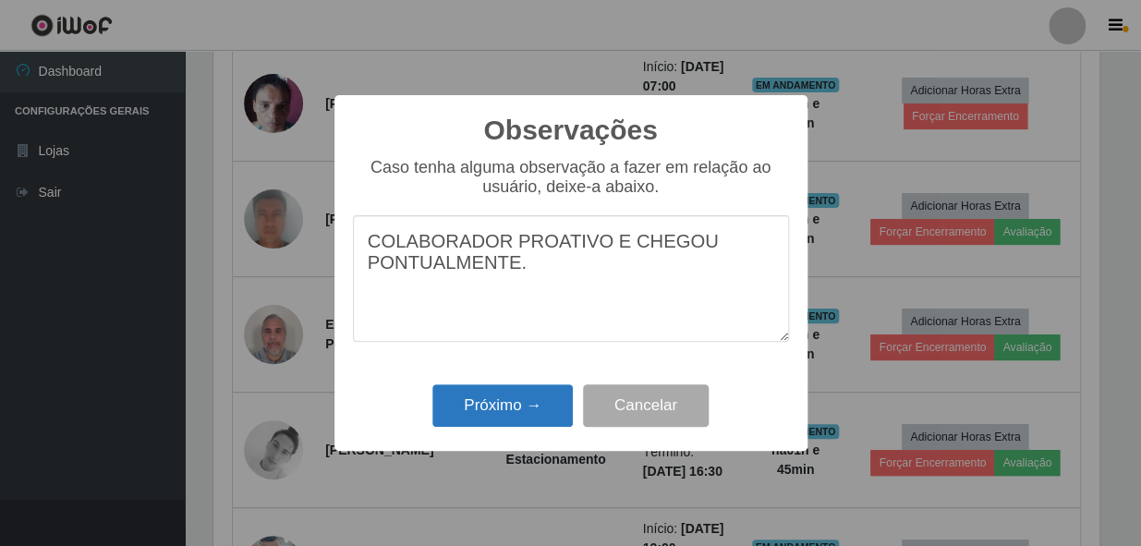
type textarea "COLABORADOR PROATIVO E CHEGOU PONTUALMENTE."
click at [538, 409] on button "Próximo →" at bounding box center [502, 405] width 140 height 43
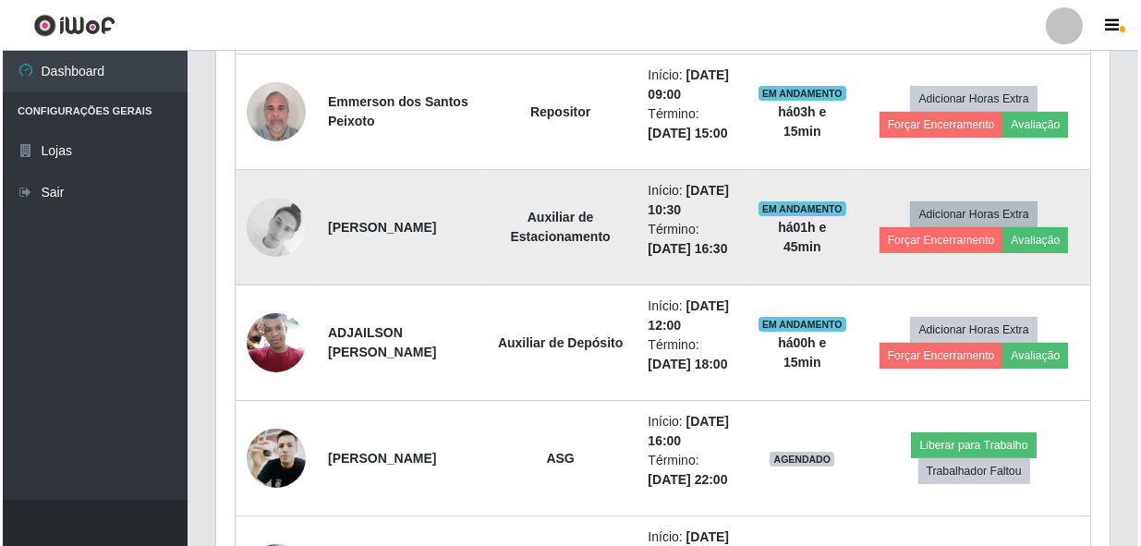
scroll to position [1016, 0]
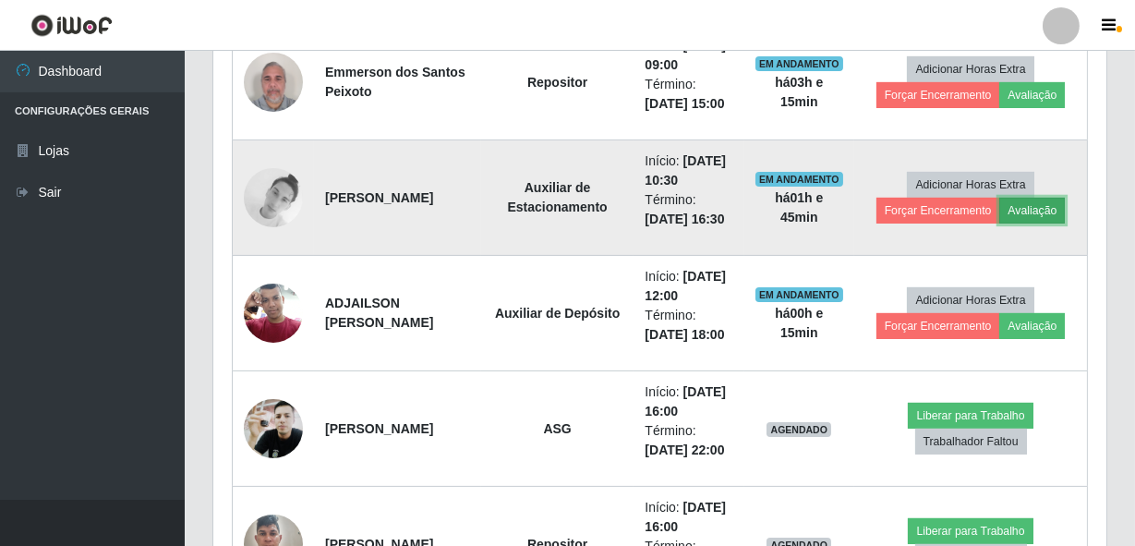
click at [1058, 223] on button "Avaliação" at bounding box center [1032, 211] width 66 height 26
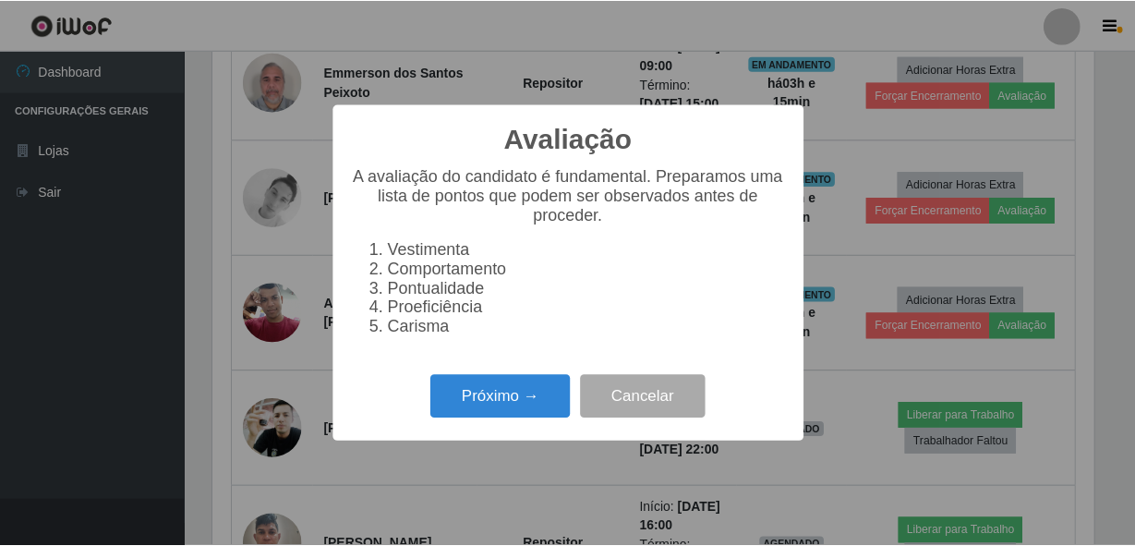
scroll to position [383, 885]
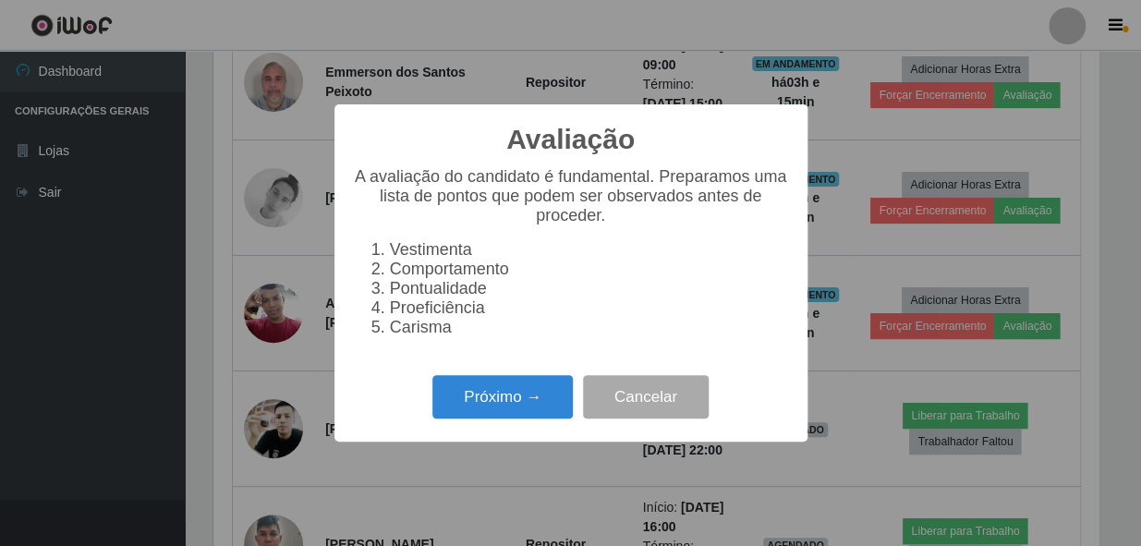
click at [847, 274] on div "Avaliação × A avaliação do candidato é fundamental. Preparamos uma lista de pon…" at bounding box center [570, 273] width 1141 height 546
click at [620, 414] on button "Cancelar" at bounding box center [646, 396] width 126 height 43
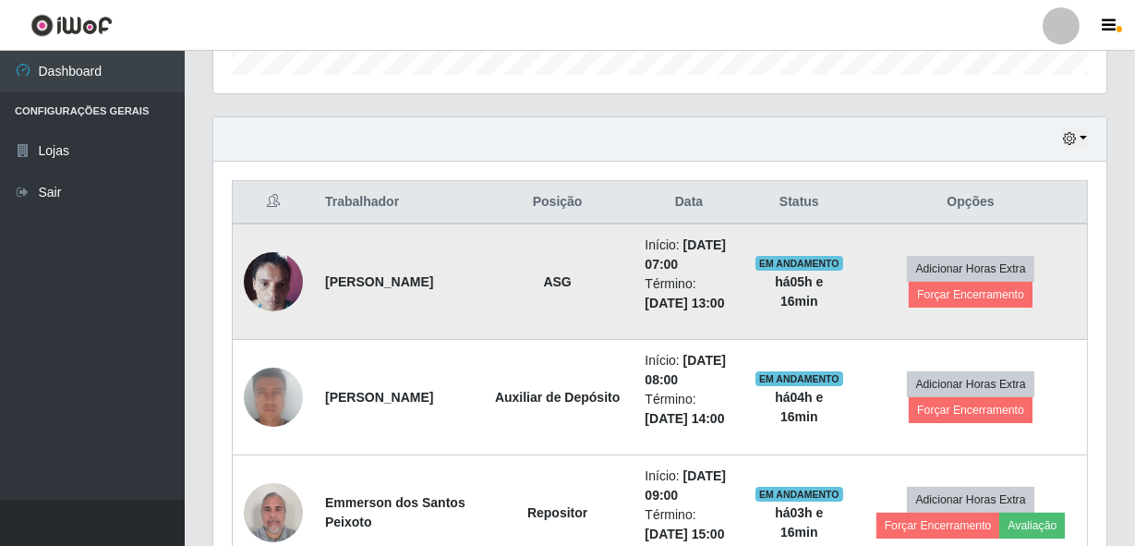
scroll to position [680, 0]
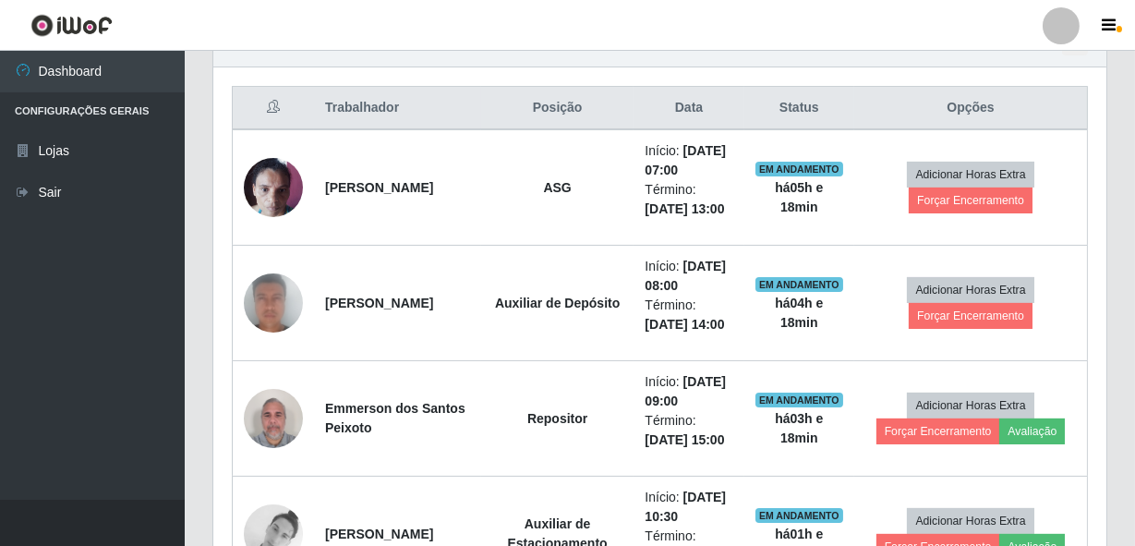
click at [435, 120] on th "Trabalhador" at bounding box center [397, 108] width 167 height 43
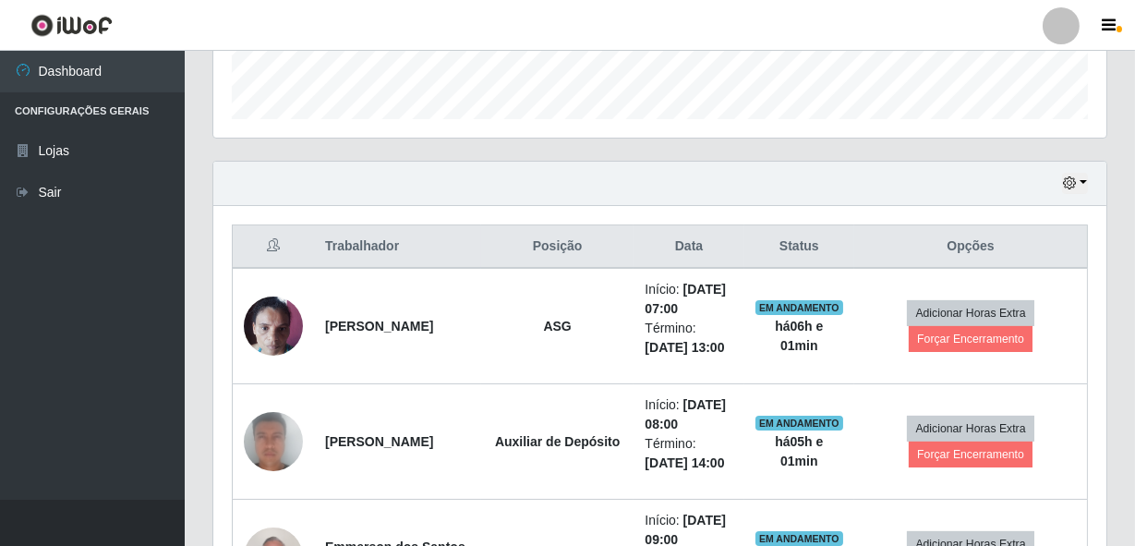
scroll to position [512, 0]
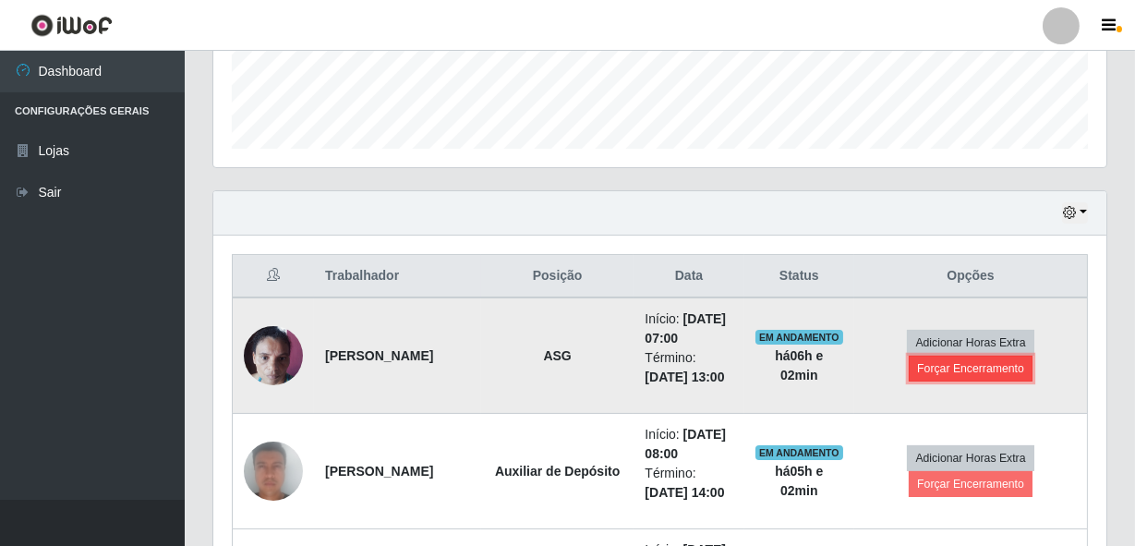
click at [970, 381] on button "Forçar Encerramento" at bounding box center [971, 369] width 124 height 26
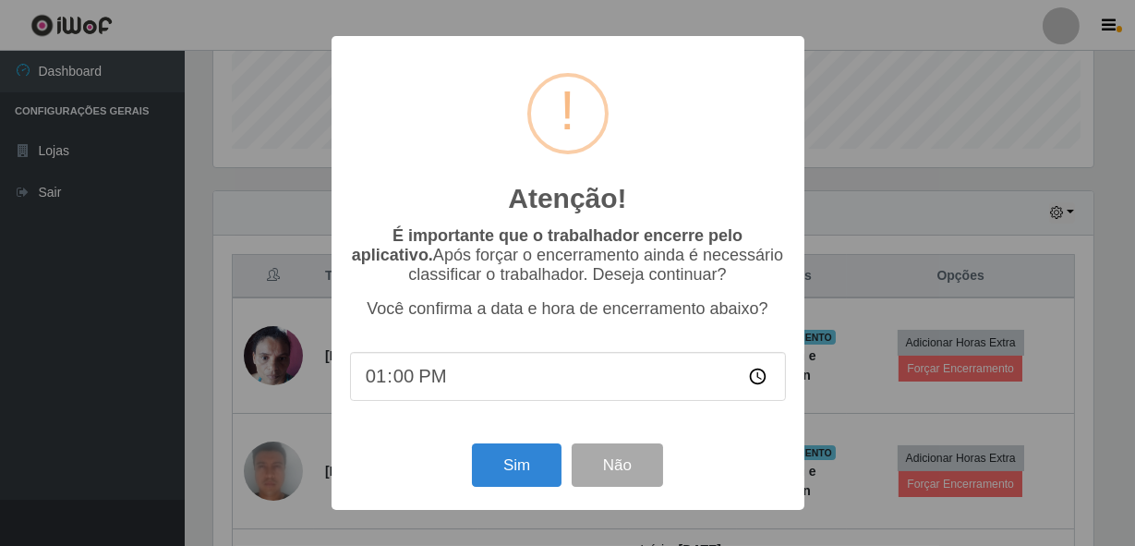
scroll to position [383, 885]
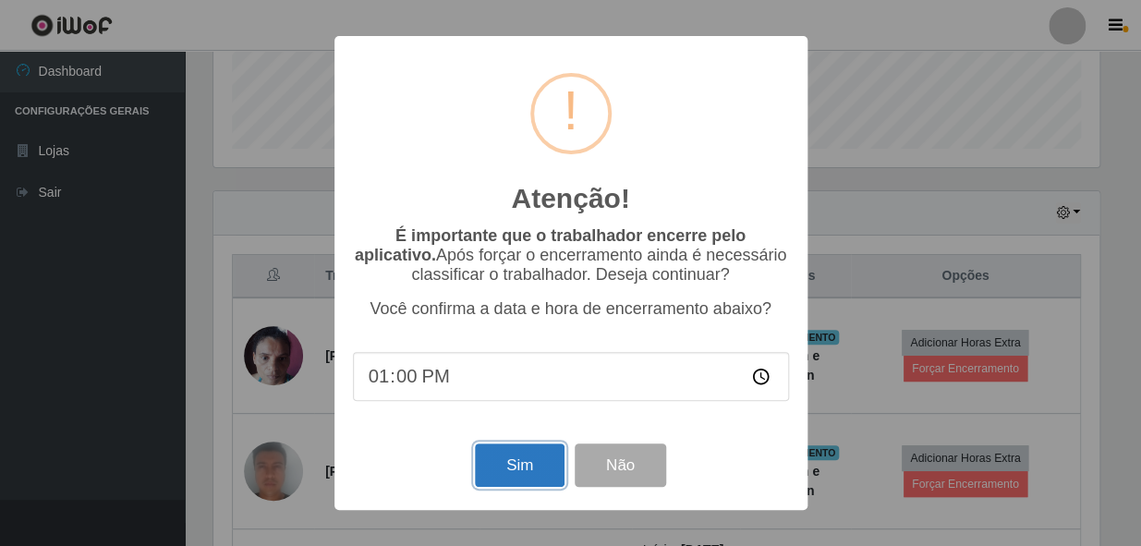
click at [553, 468] on button "Sim" at bounding box center [520, 464] width 90 height 43
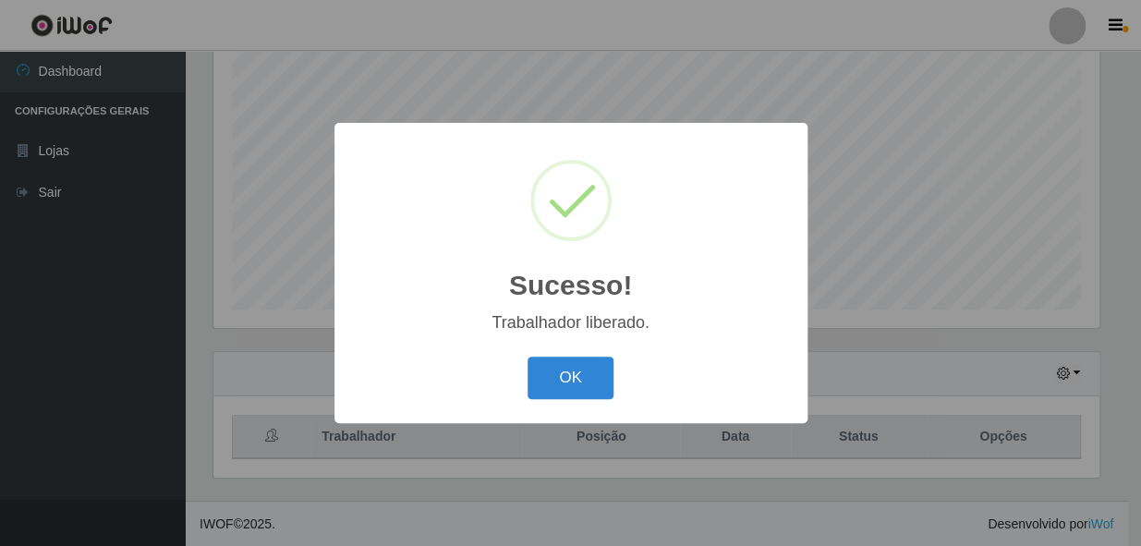
click at [527, 356] on button "OK" at bounding box center [570, 377] width 86 height 43
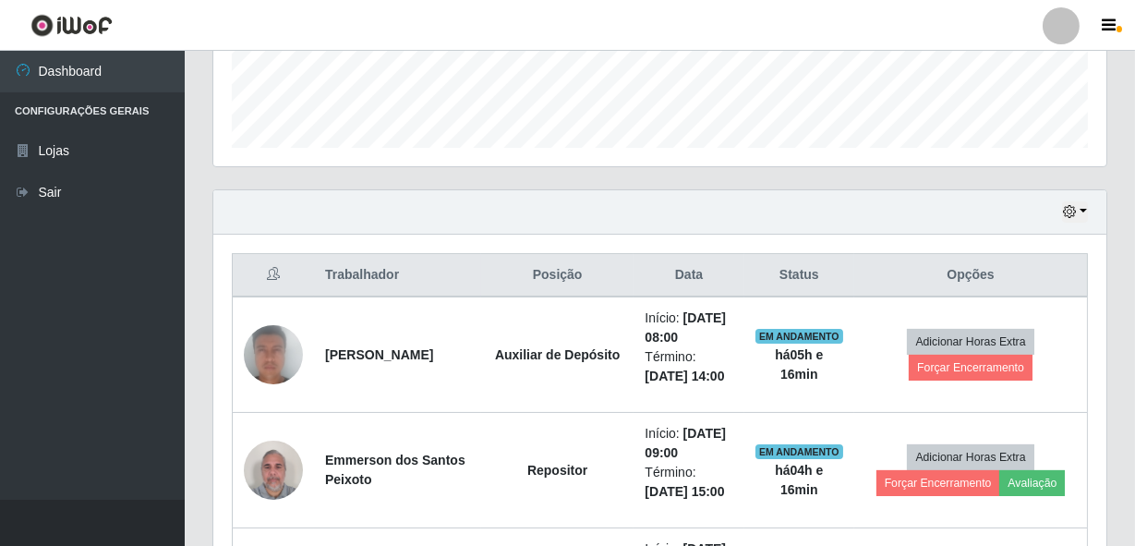
scroll to position [518, 0]
